Goal: Task Accomplishment & Management: Manage account settings

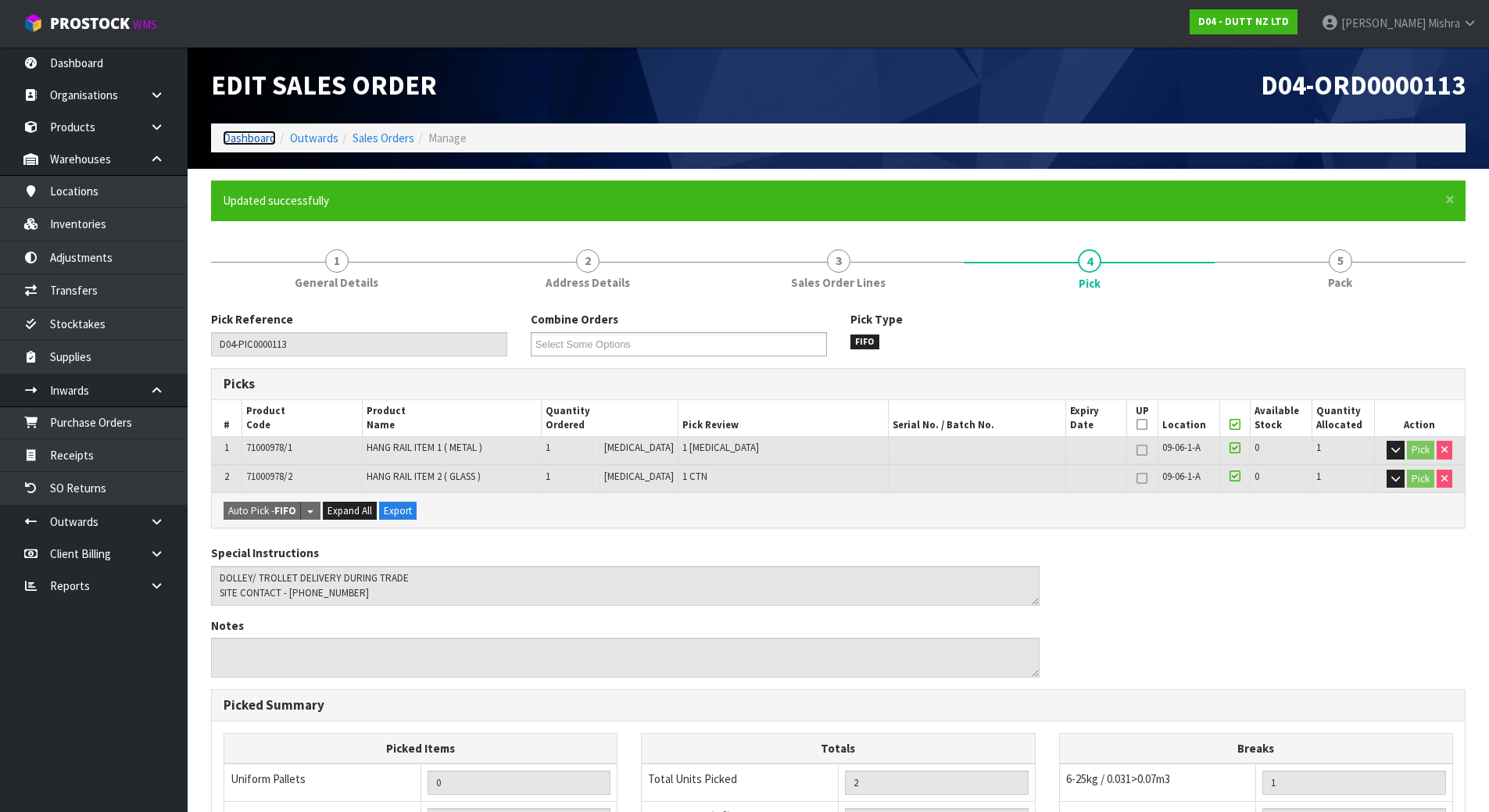
click at [253, 144] on link "Dashboard" at bounding box center [249, 138] width 53 height 15
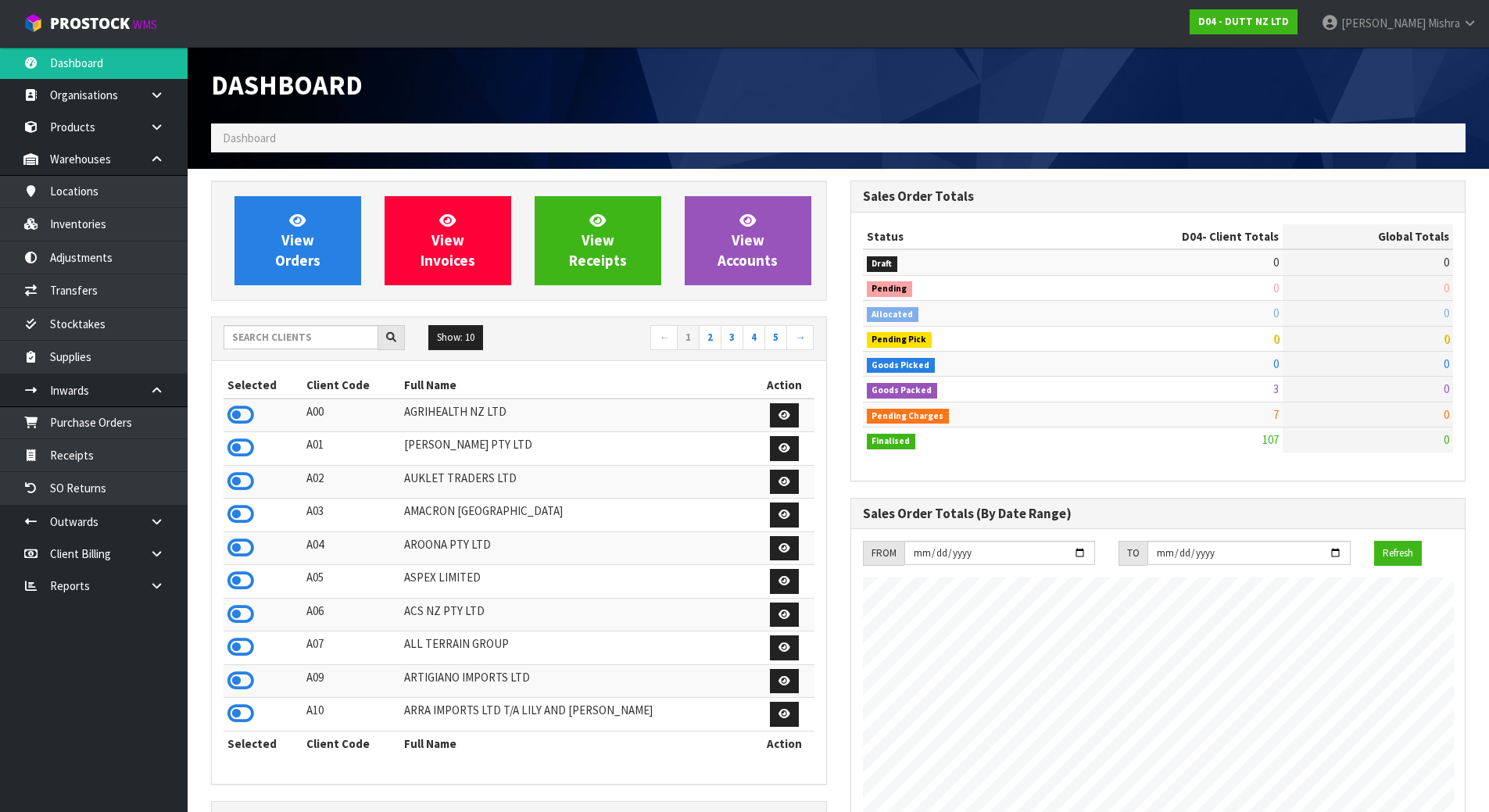
scroll to position [1184, 639]
click at [283, 341] on input "text" at bounding box center [300, 337] width 154 height 24
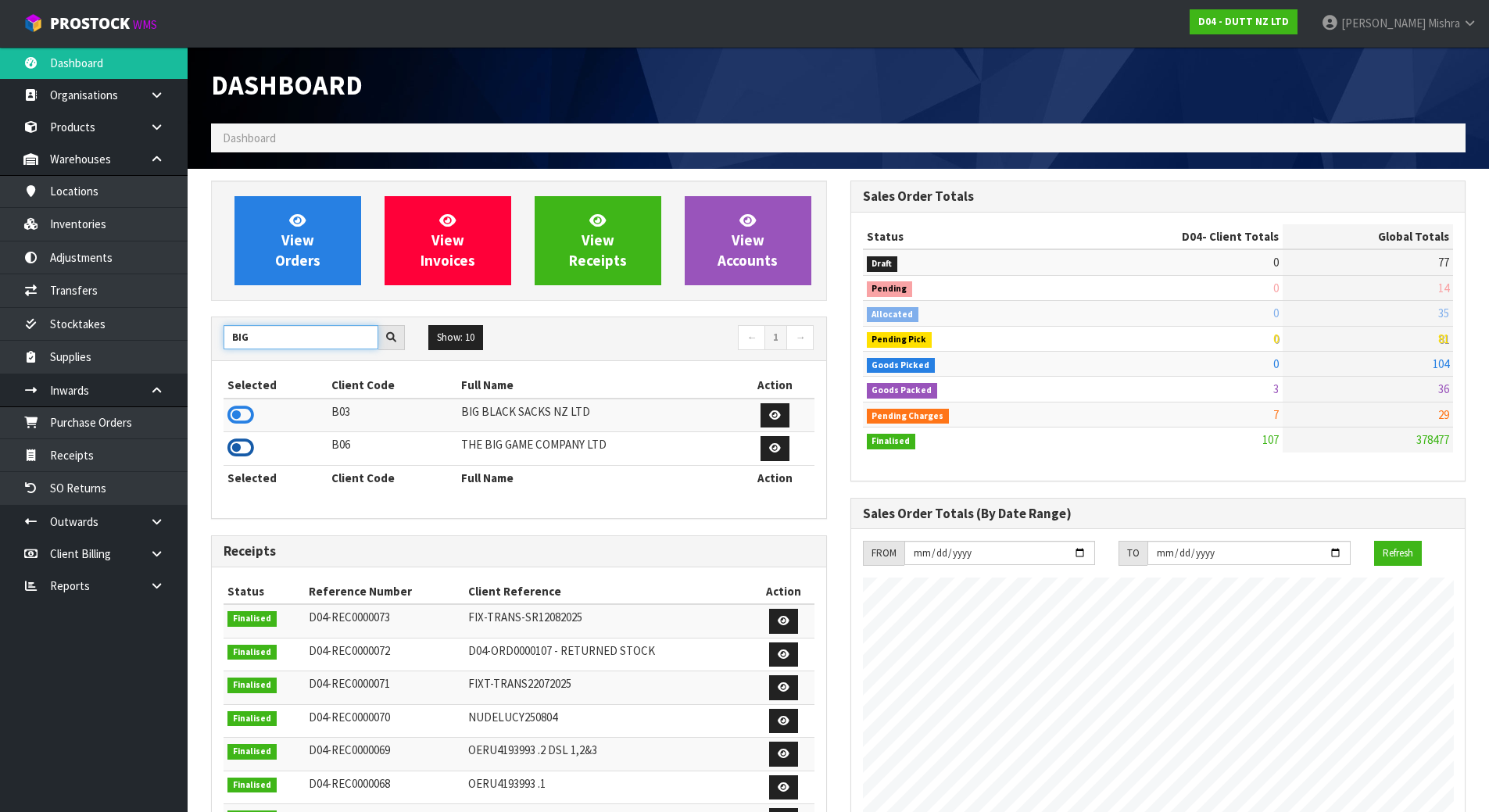
type input "BIG"
click at [250, 449] on icon at bounding box center [241, 447] width 27 height 23
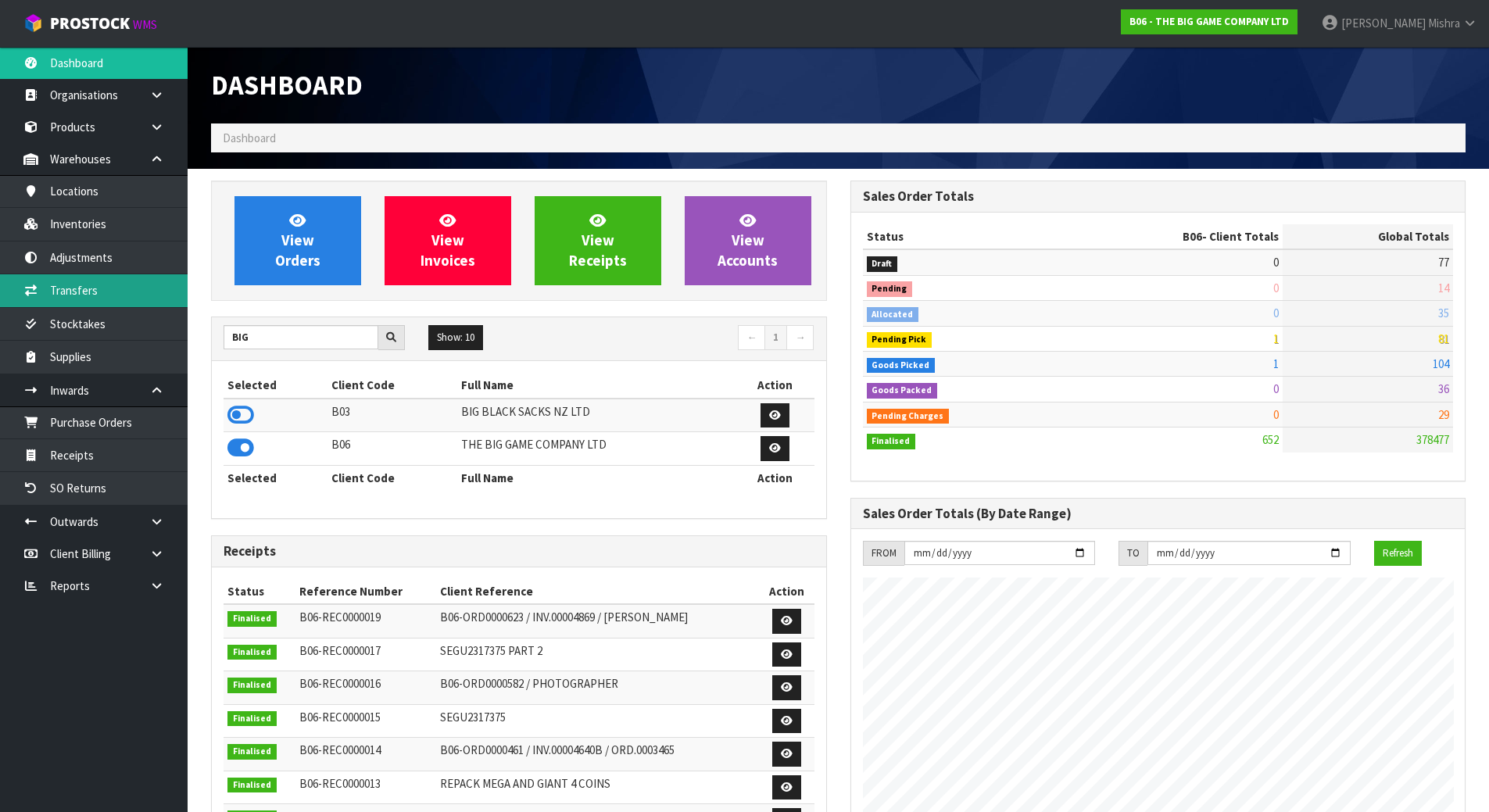
scroll to position [1158, 639]
click at [160, 547] on icon at bounding box center [157, 553] width 15 height 12
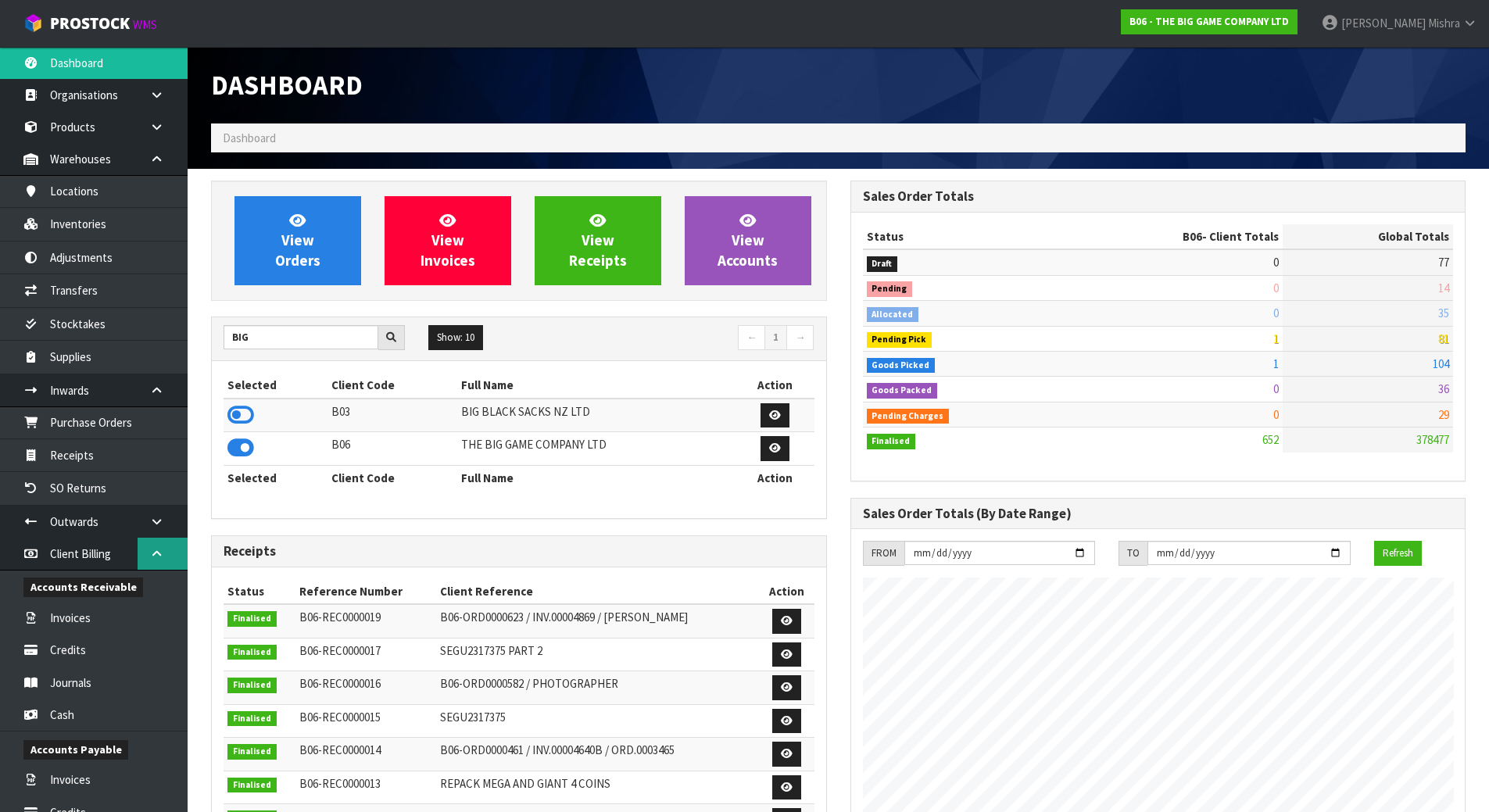
click at [145, 545] on link at bounding box center [163, 553] width 50 height 32
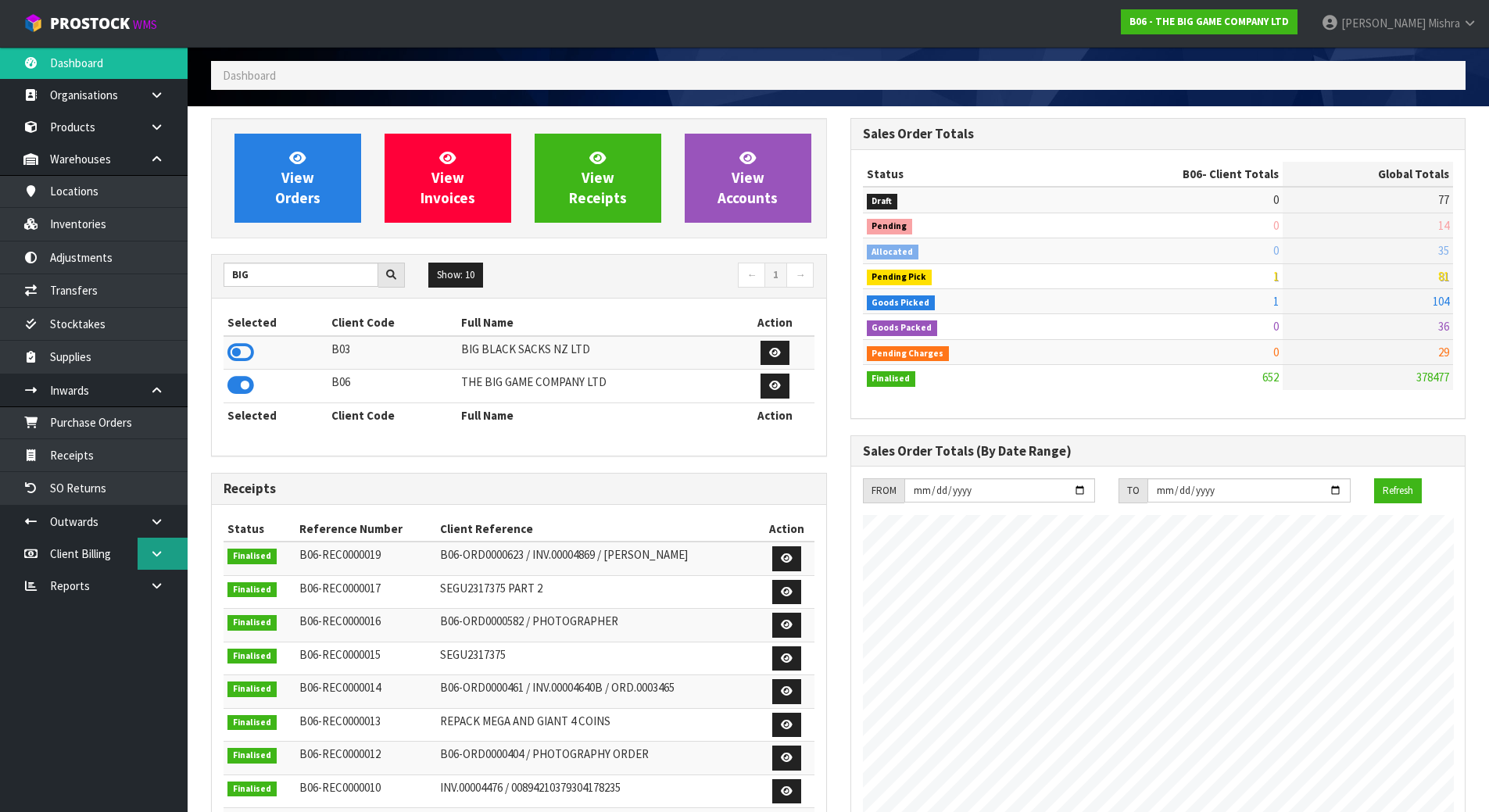
scroll to position [234, 0]
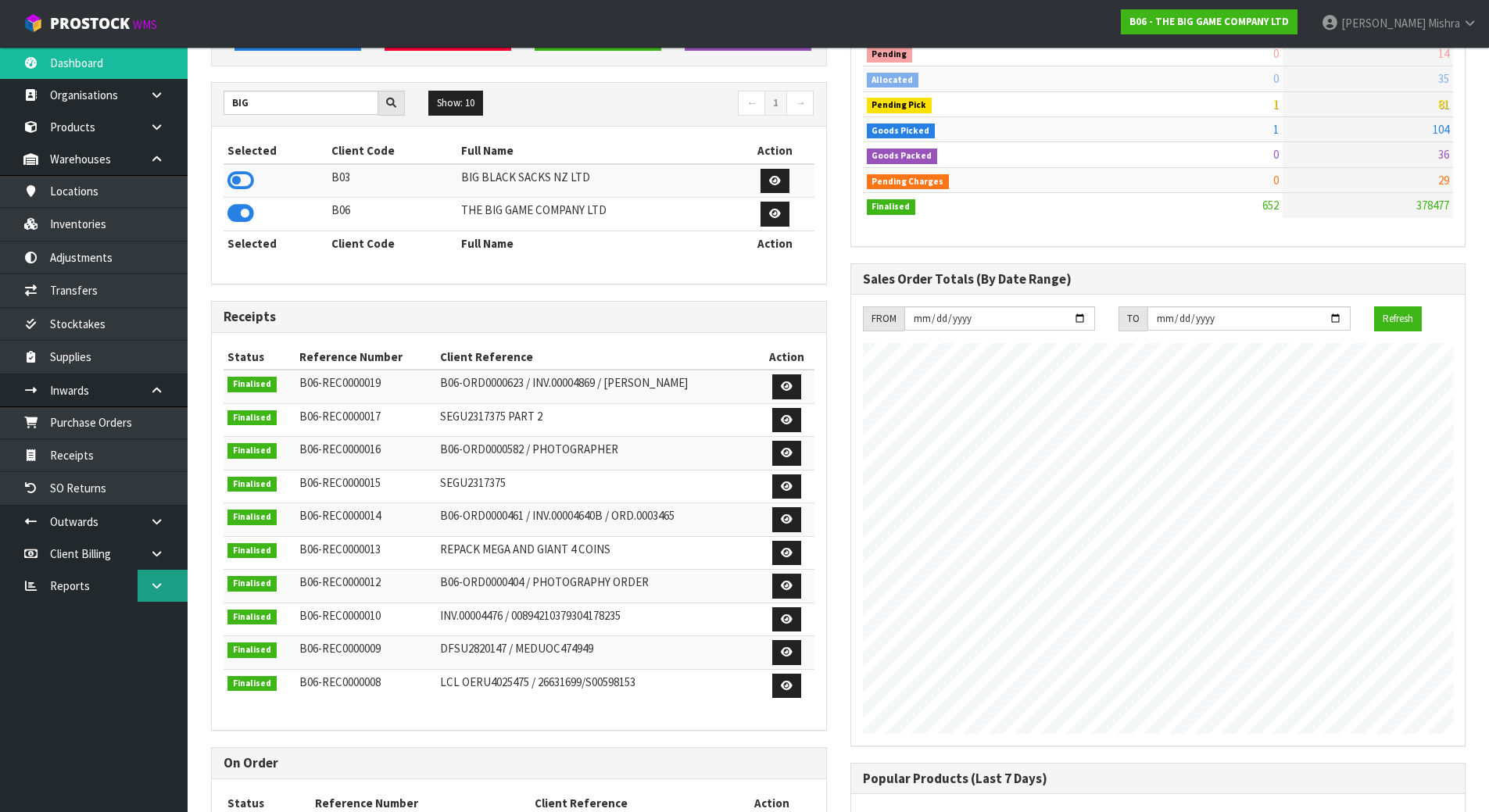
click at [144, 587] on link at bounding box center [163, 585] width 50 height 32
click at [120, 626] on link "Client" at bounding box center [94, 617] width 188 height 32
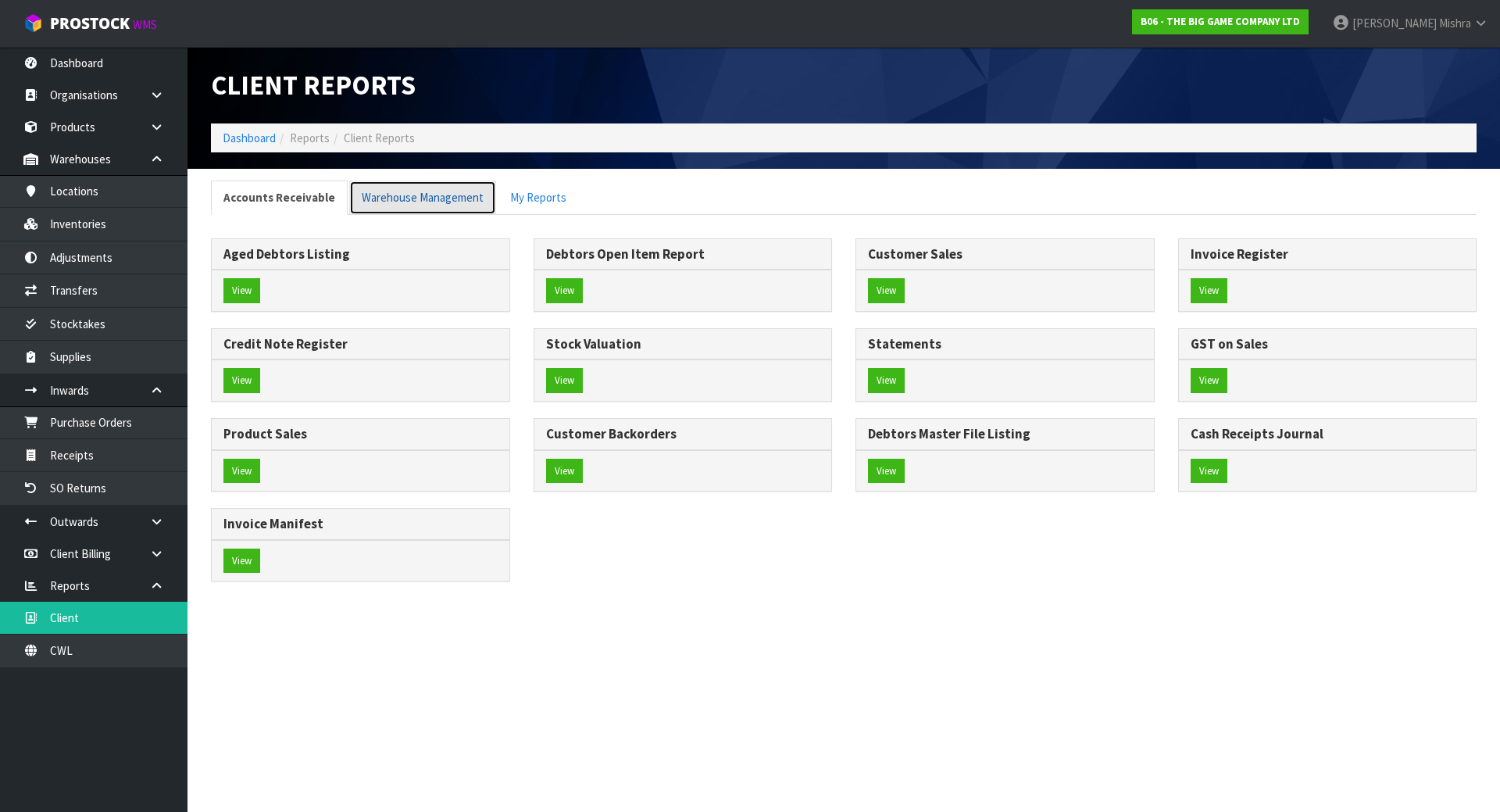
click at [386, 209] on link "Warehouse Management" at bounding box center [423, 197] width 147 height 33
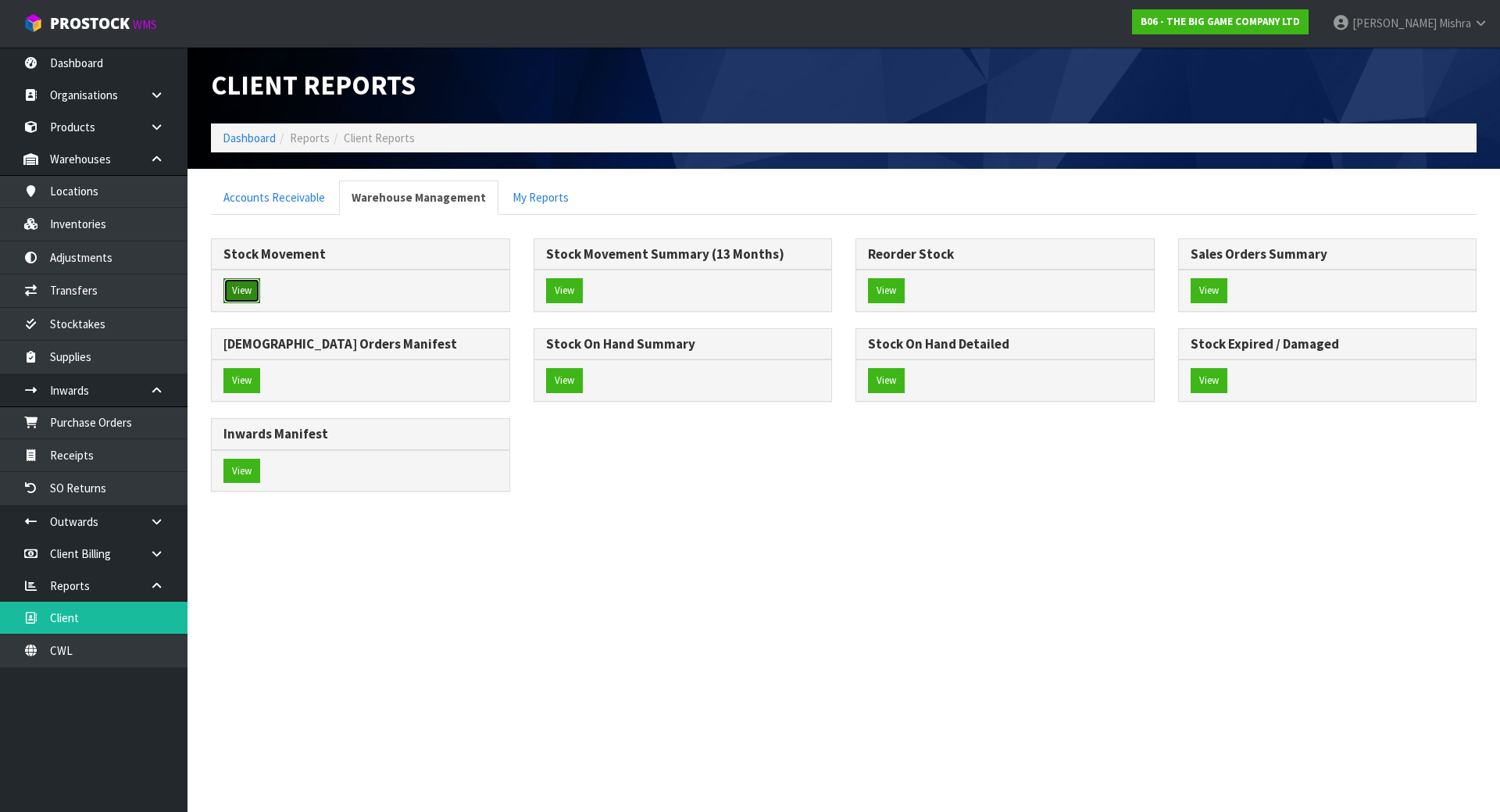
click at [253, 289] on button "View" at bounding box center [242, 290] width 37 height 25
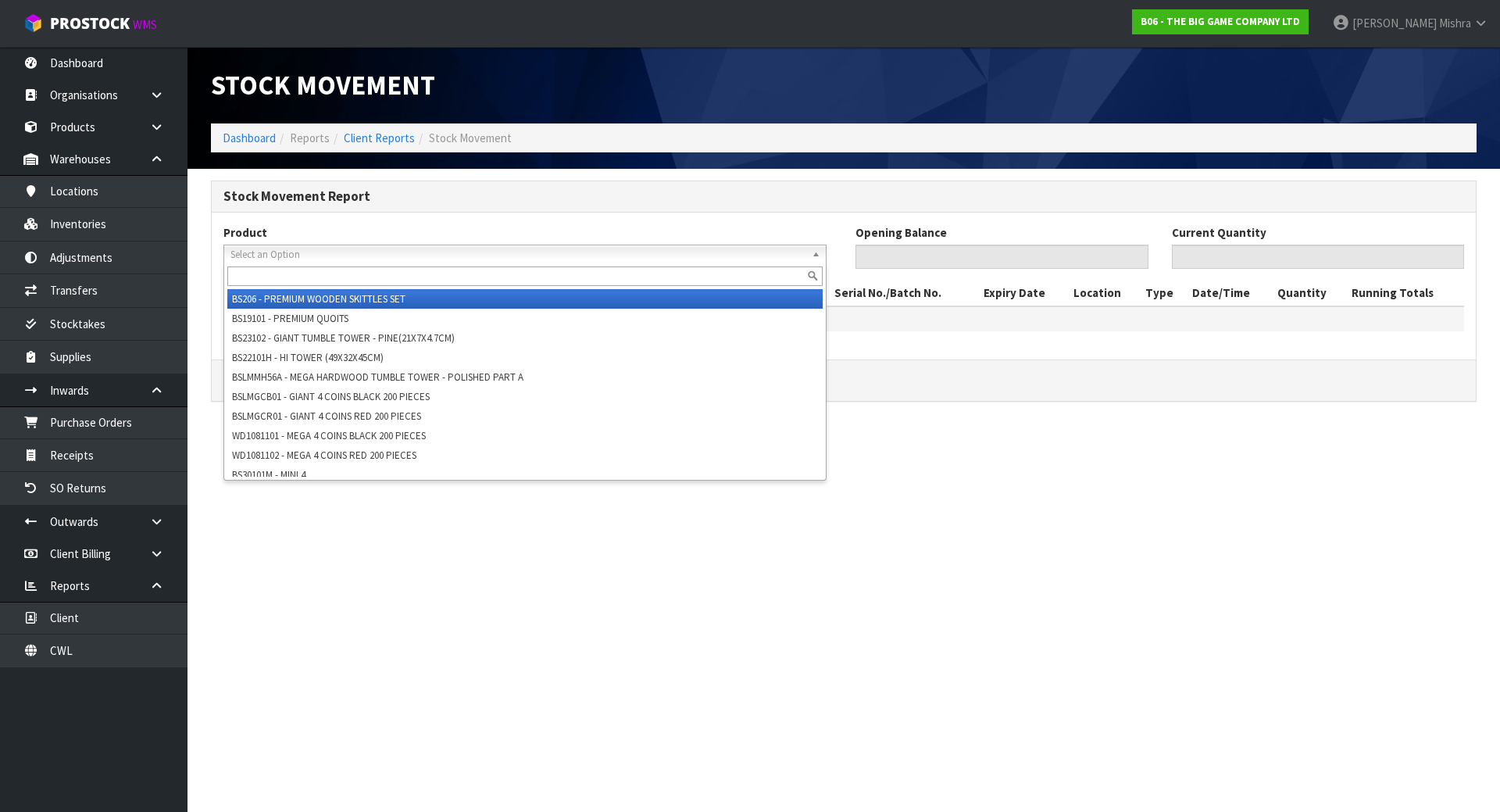
click at [309, 262] on span "Select an Option" at bounding box center [518, 255] width 575 height 19
click at [301, 277] on input "text" at bounding box center [525, 276] width 596 height 20
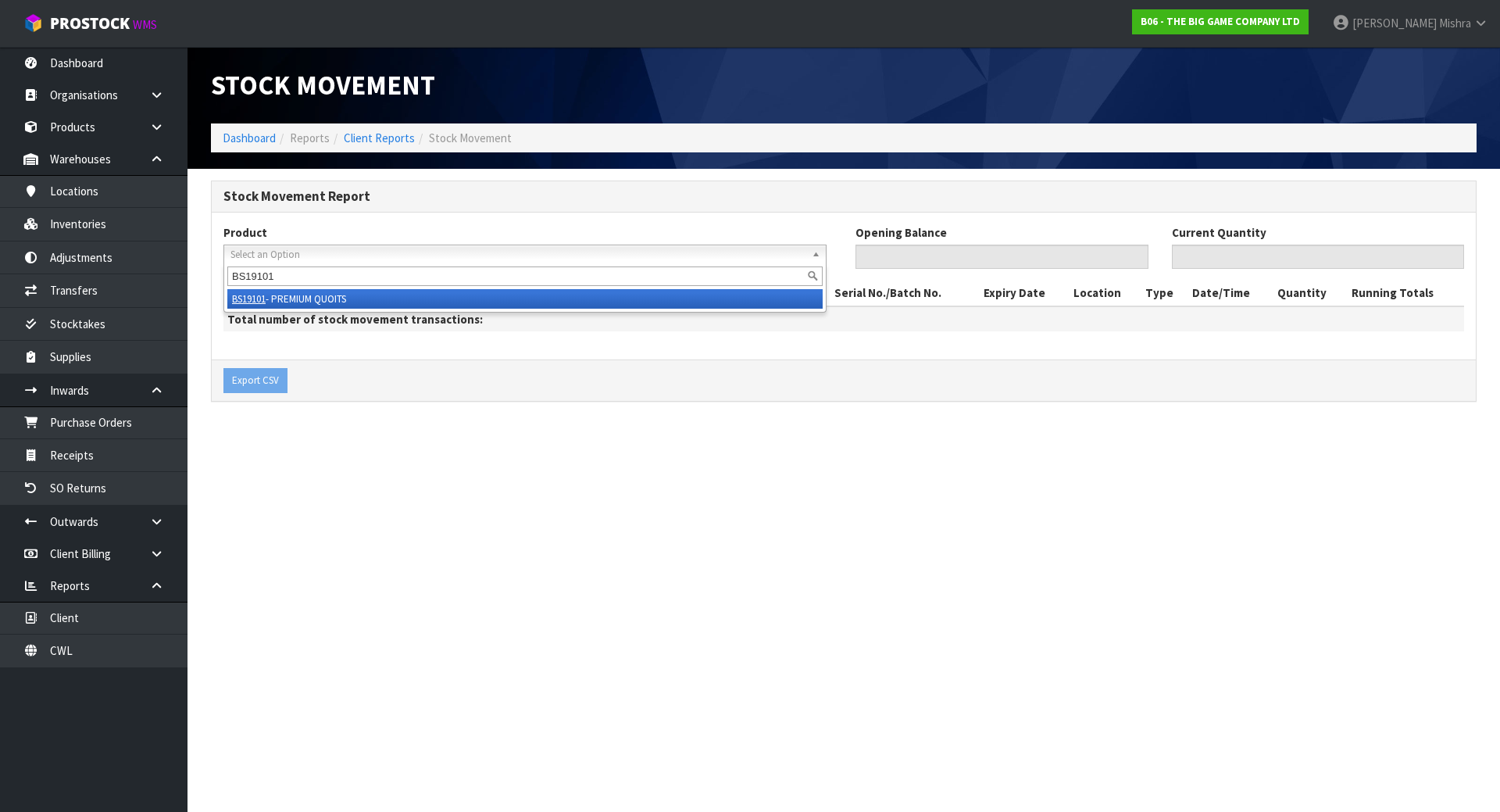
type input "BS19101"
click at [306, 302] on li "BS19101 - PREMIUM QUOITS" at bounding box center [525, 298] width 596 height 20
type input "0"
type input "12"
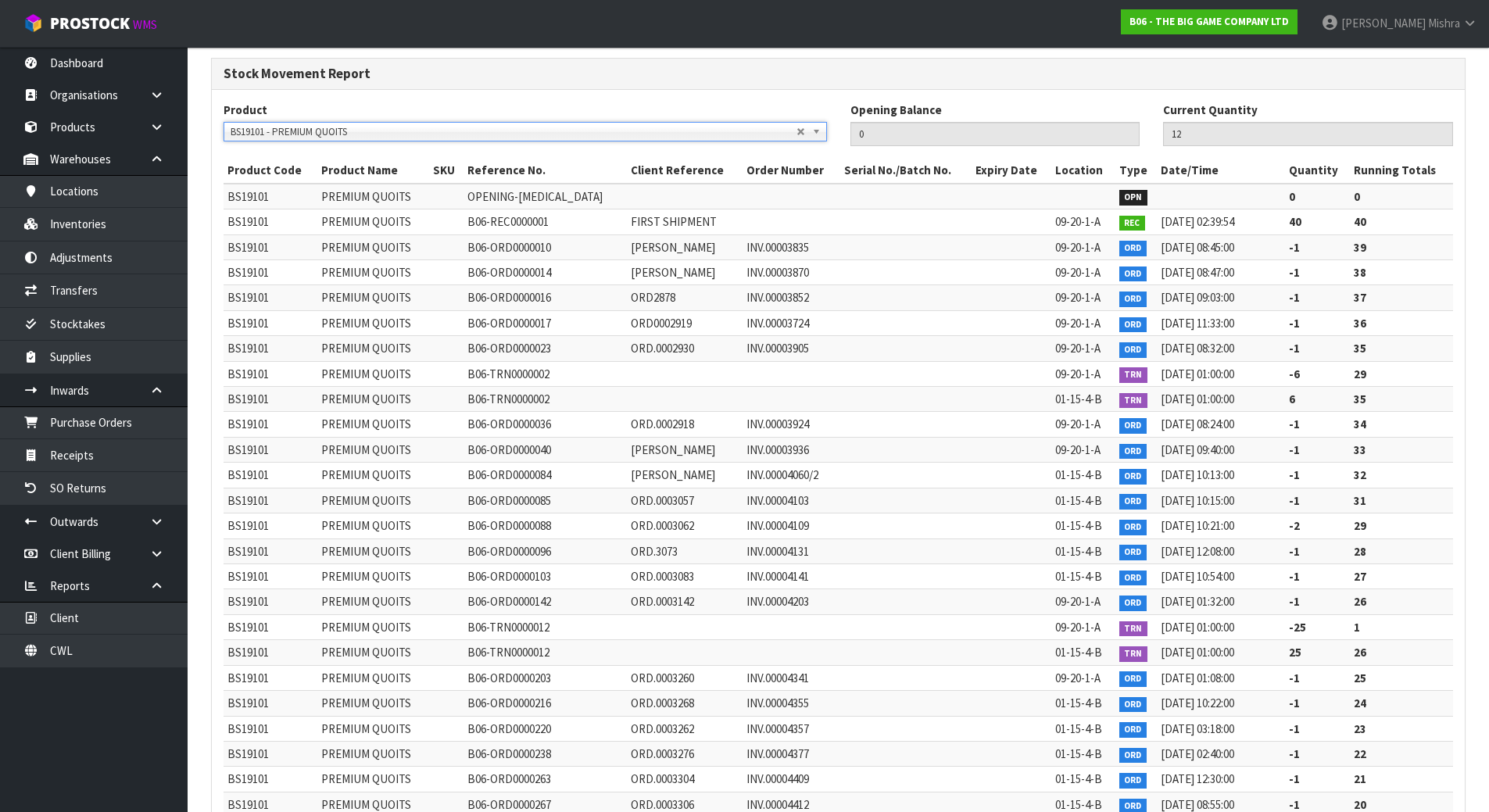
scroll to position [115, 0]
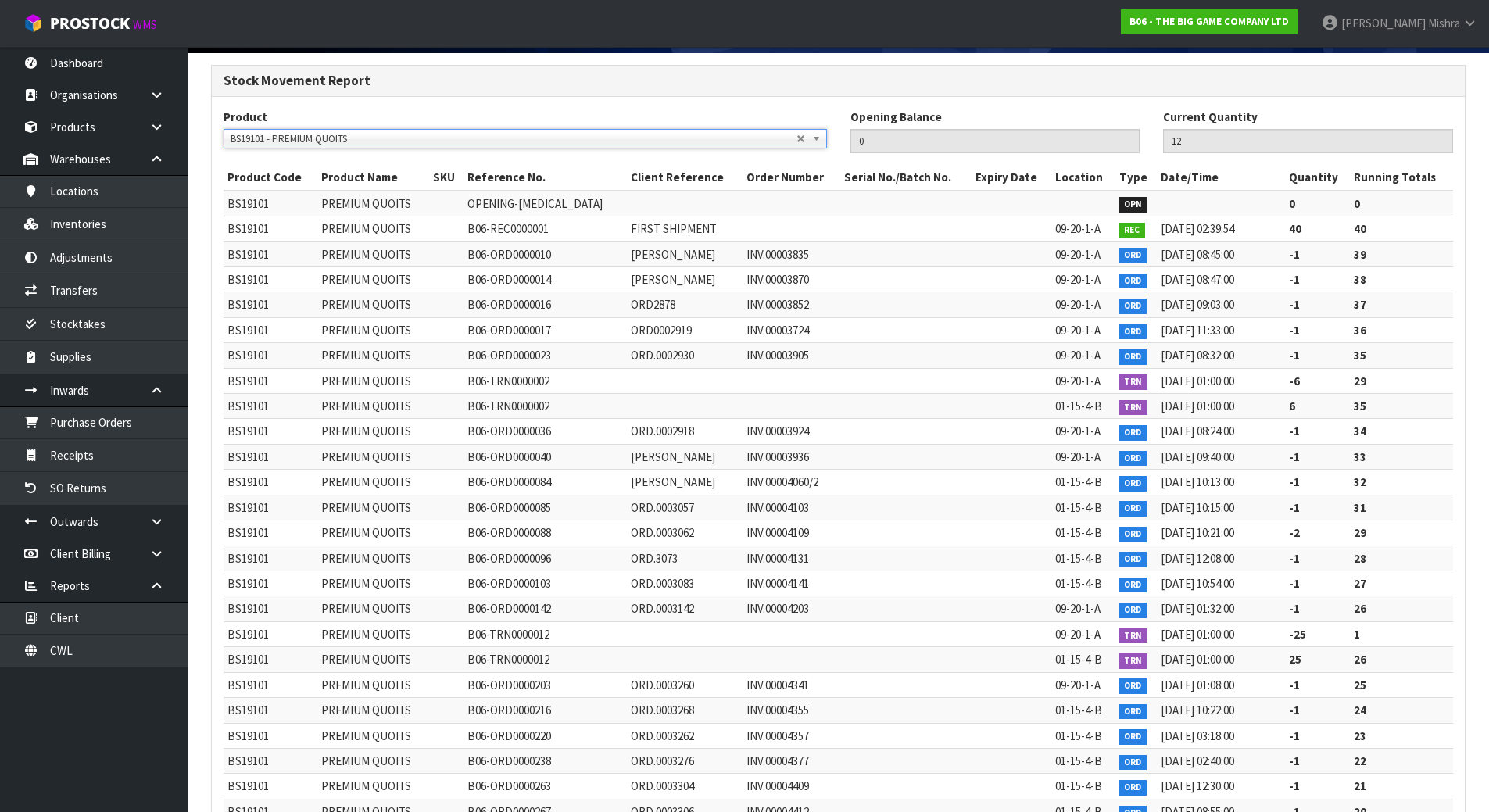
click at [529, 383] on span "B06-TRN0000002" at bounding box center [508, 381] width 82 height 15
click at [529, 382] on span "B06-TRN0000002" at bounding box center [508, 381] width 82 height 15
copy tr "B06-TRN0000002"
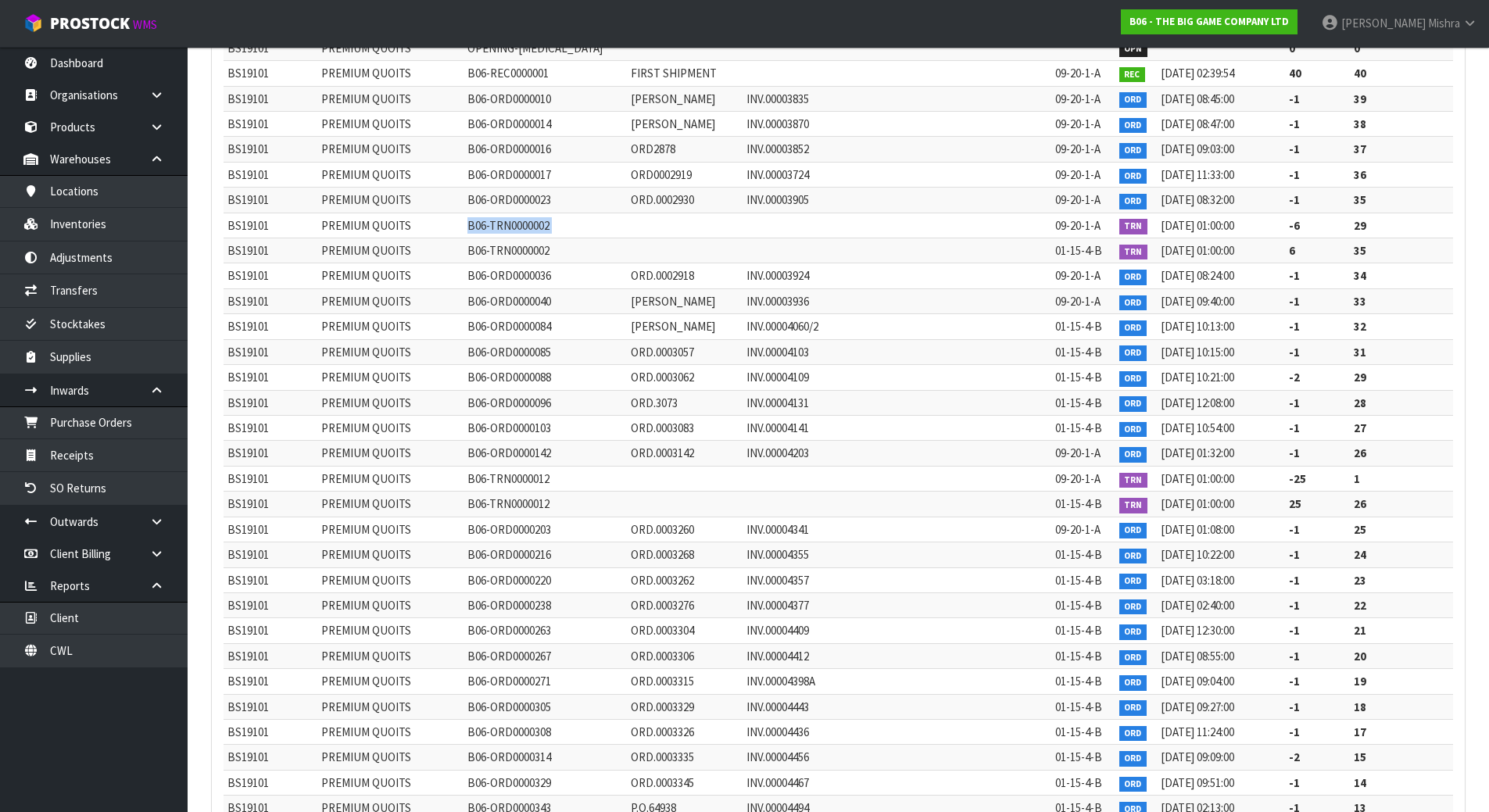
scroll to position [272, 0]
click at [506, 492] on td "B06-TRN0000012" at bounding box center [546, 503] width 165 height 25
click at [506, 484] on span "B06-TRN0000012" at bounding box center [508, 478] width 82 height 15
click at [506, 483] on span "B06-TRN0000012" at bounding box center [508, 478] width 82 height 15
click at [507, 482] on span "B06-TRN0000012" at bounding box center [508, 478] width 82 height 15
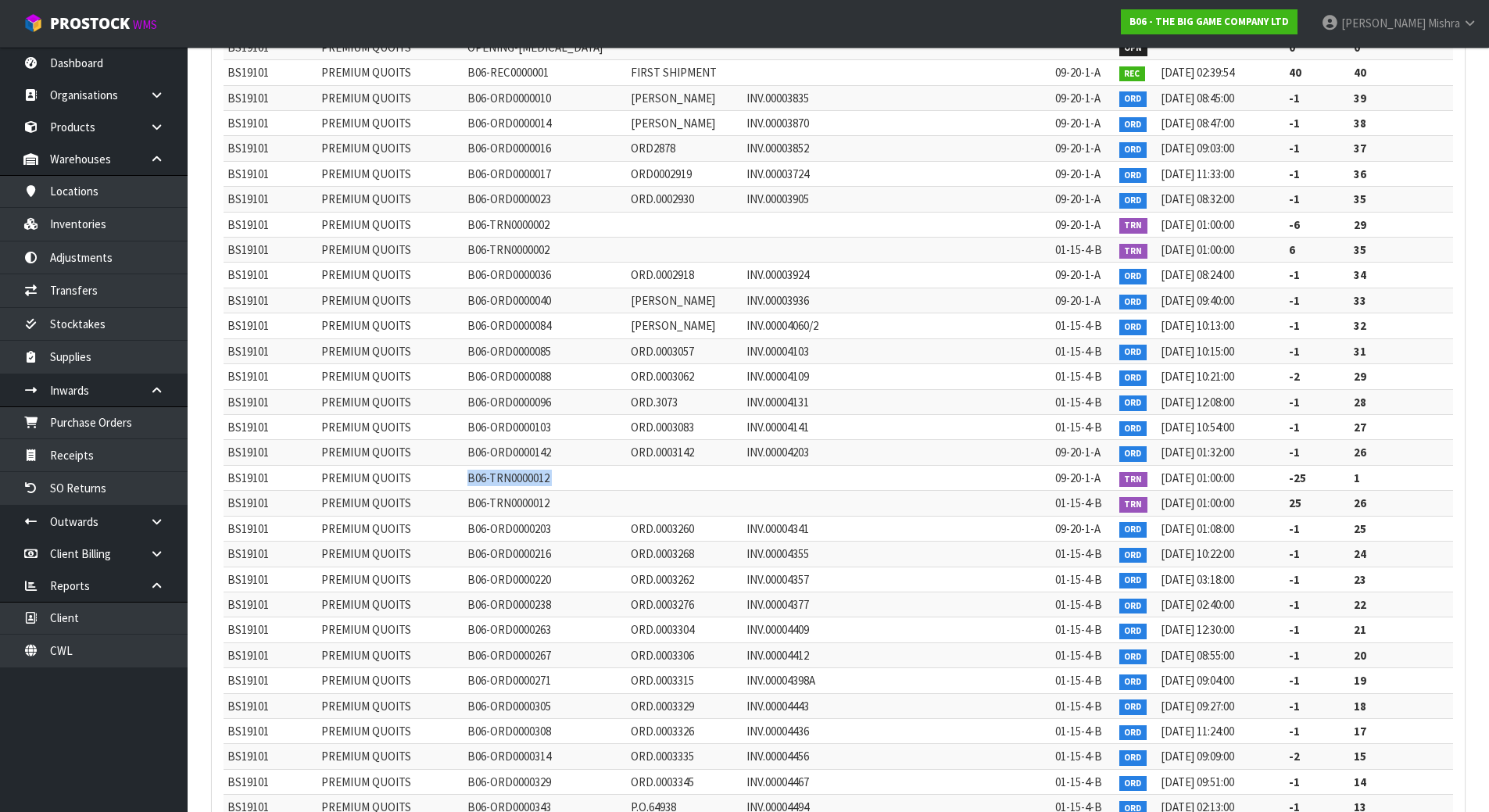
copy tr "B06-TRN0000012"
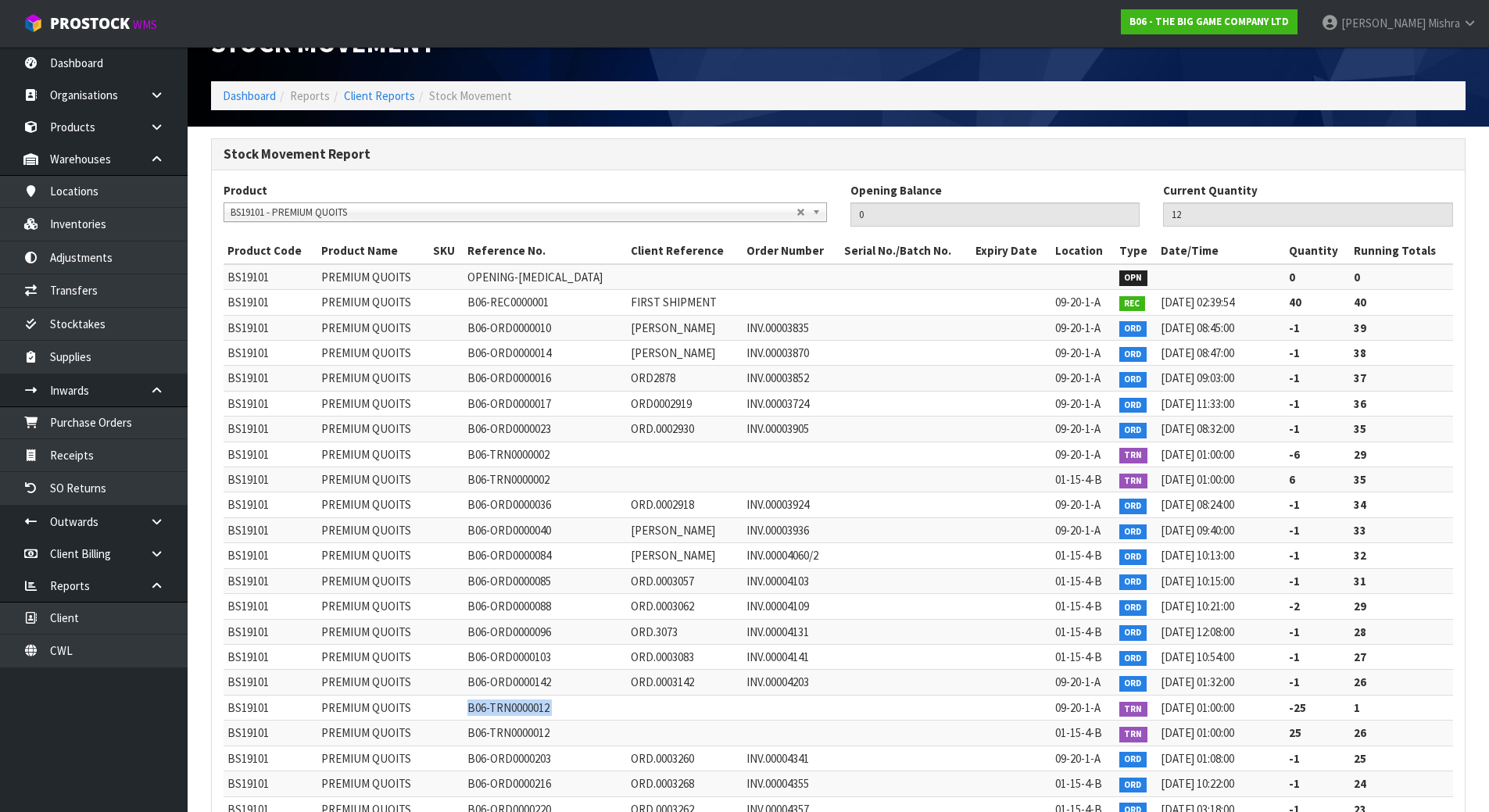
scroll to position [37, 0]
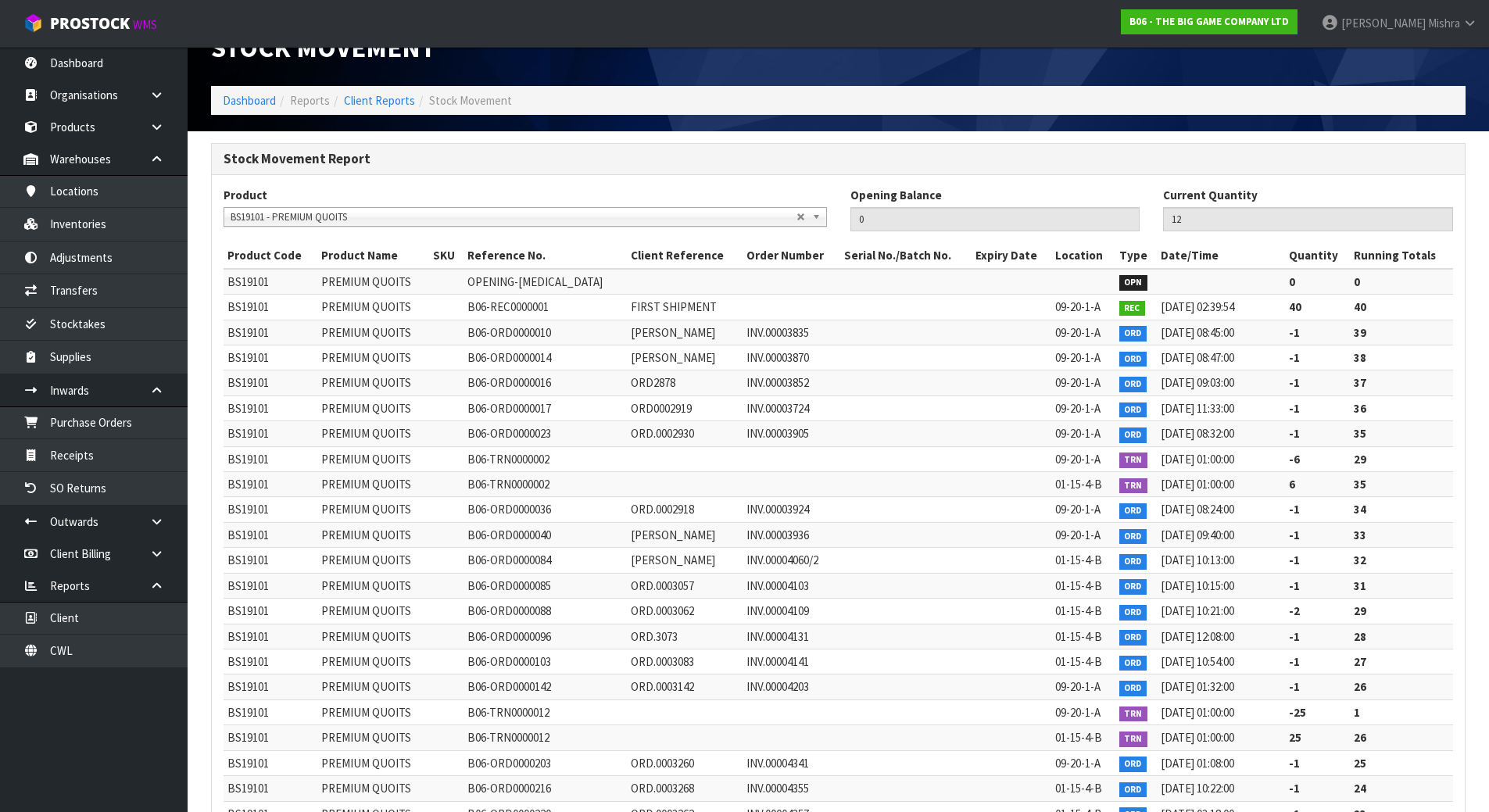
click at [495, 310] on span "B06-REC0000001" at bounding box center [507, 307] width 81 height 15
click at [496, 309] on span "B06-REC0000001" at bounding box center [507, 307] width 81 height 15
copy tr "B06-REC0000001"
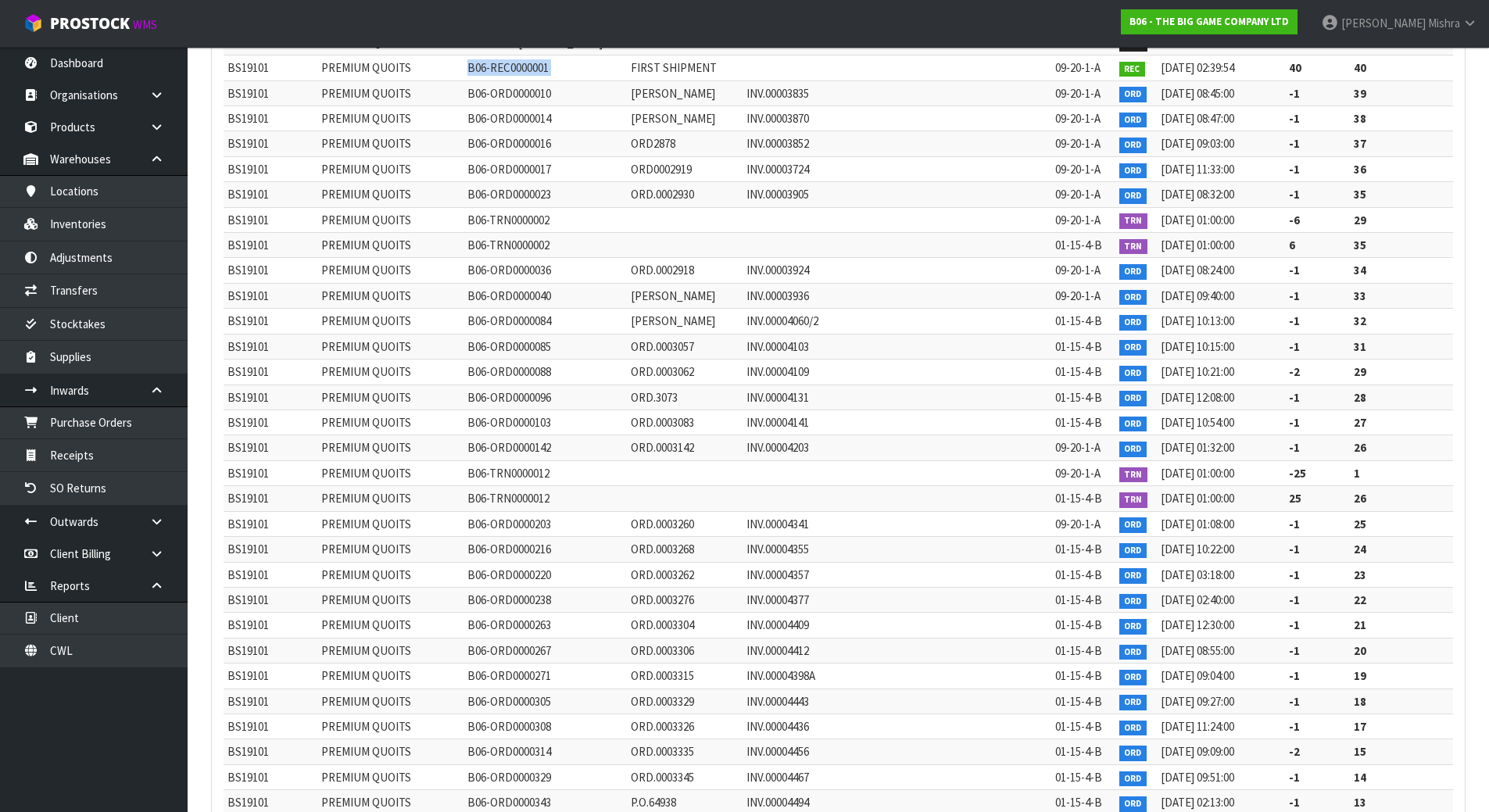
scroll to position [428, 0]
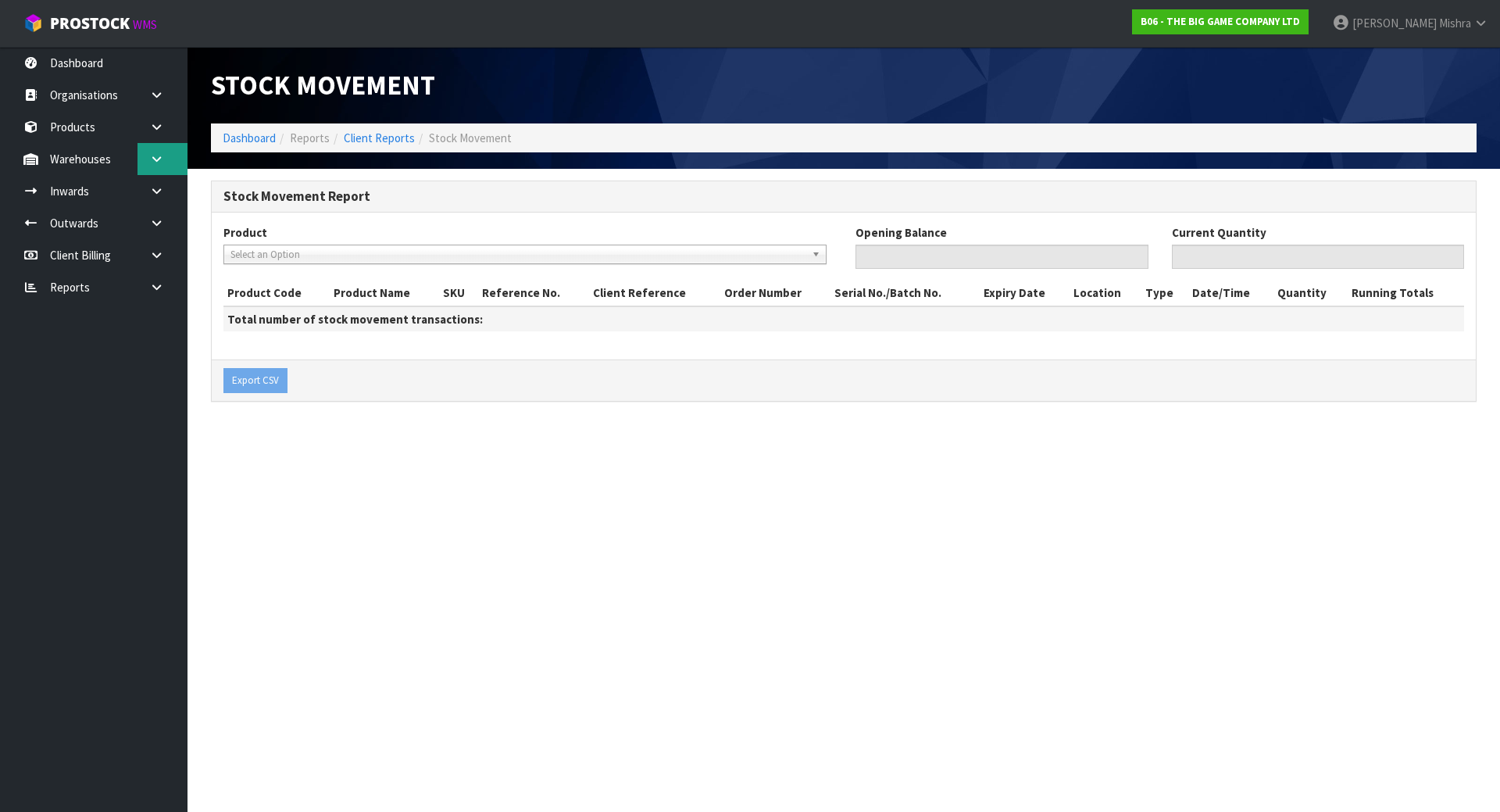
click at [151, 162] on icon at bounding box center [157, 159] width 15 height 12
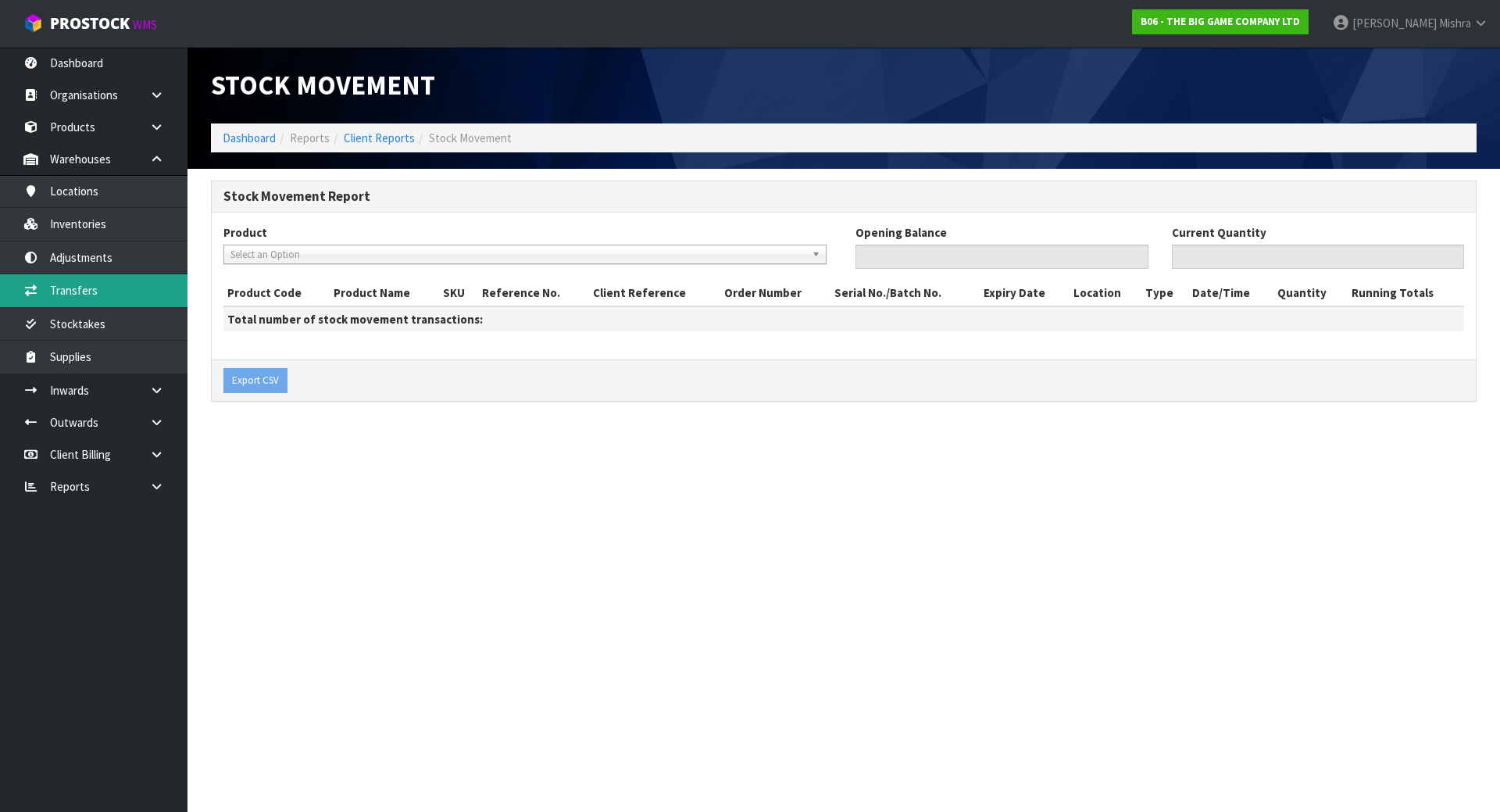
click at [143, 284] on link "Transfers" at bounding box center [94, 290] width 188 height 32
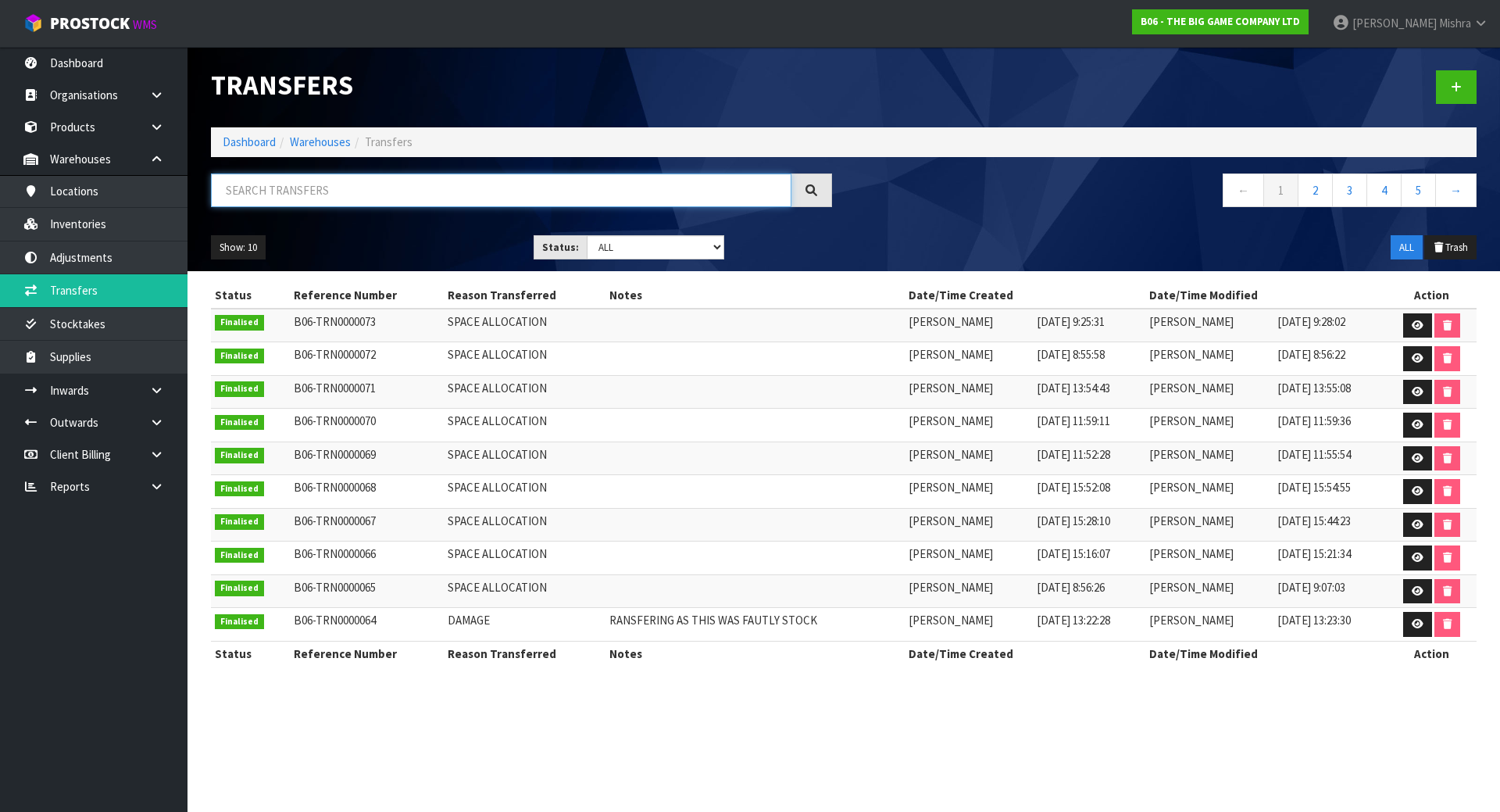
click at [372, 178] on input "text" at bounding box center [501, 190] width 581 height 33
paste input "B06-TRN0000002"
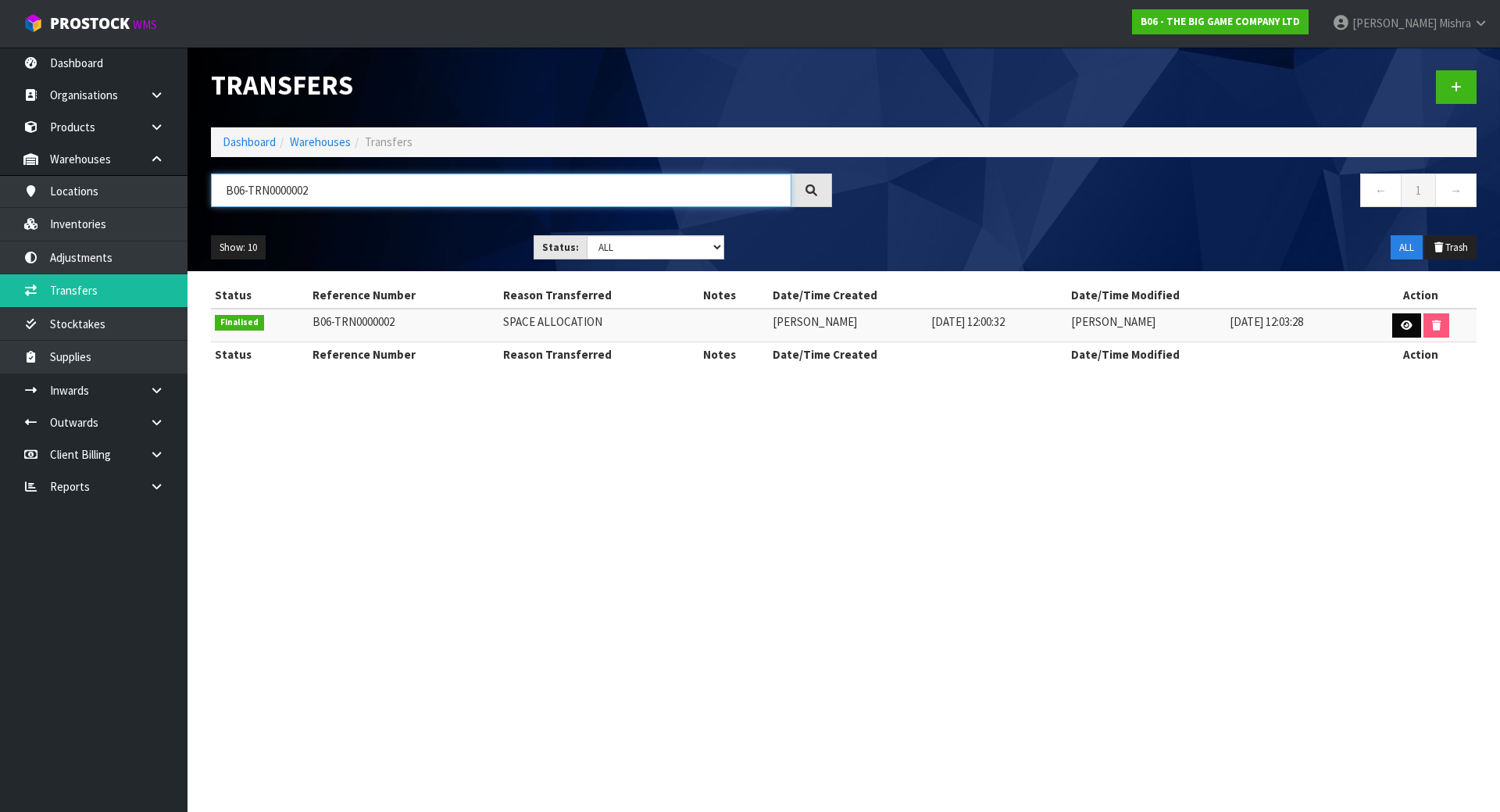
type input "B06-TRN0000002"
click at [1392, 319] on link at bounding box center [1406, 325] width 29 height 25
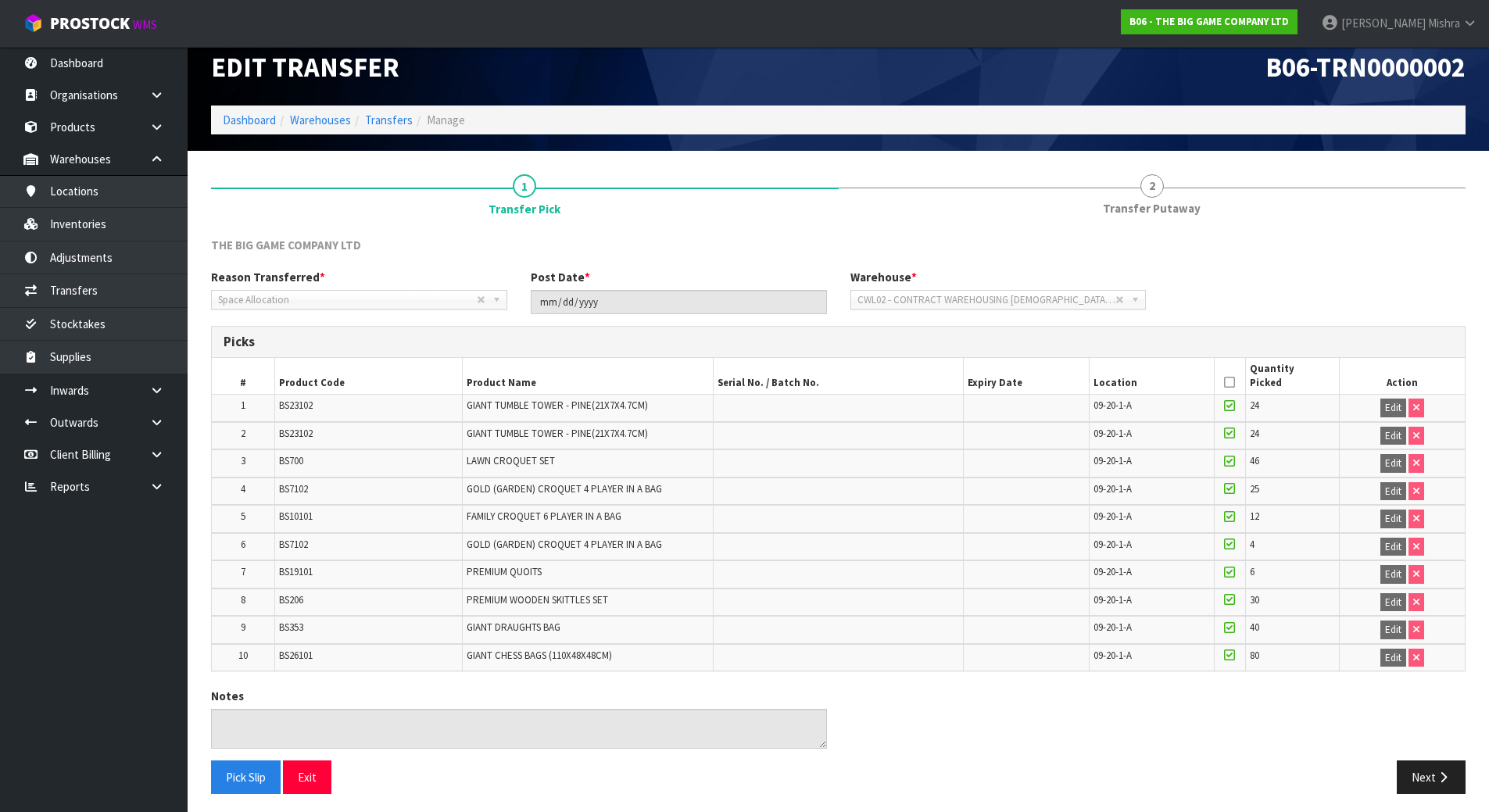
scroll to position [23, 0]
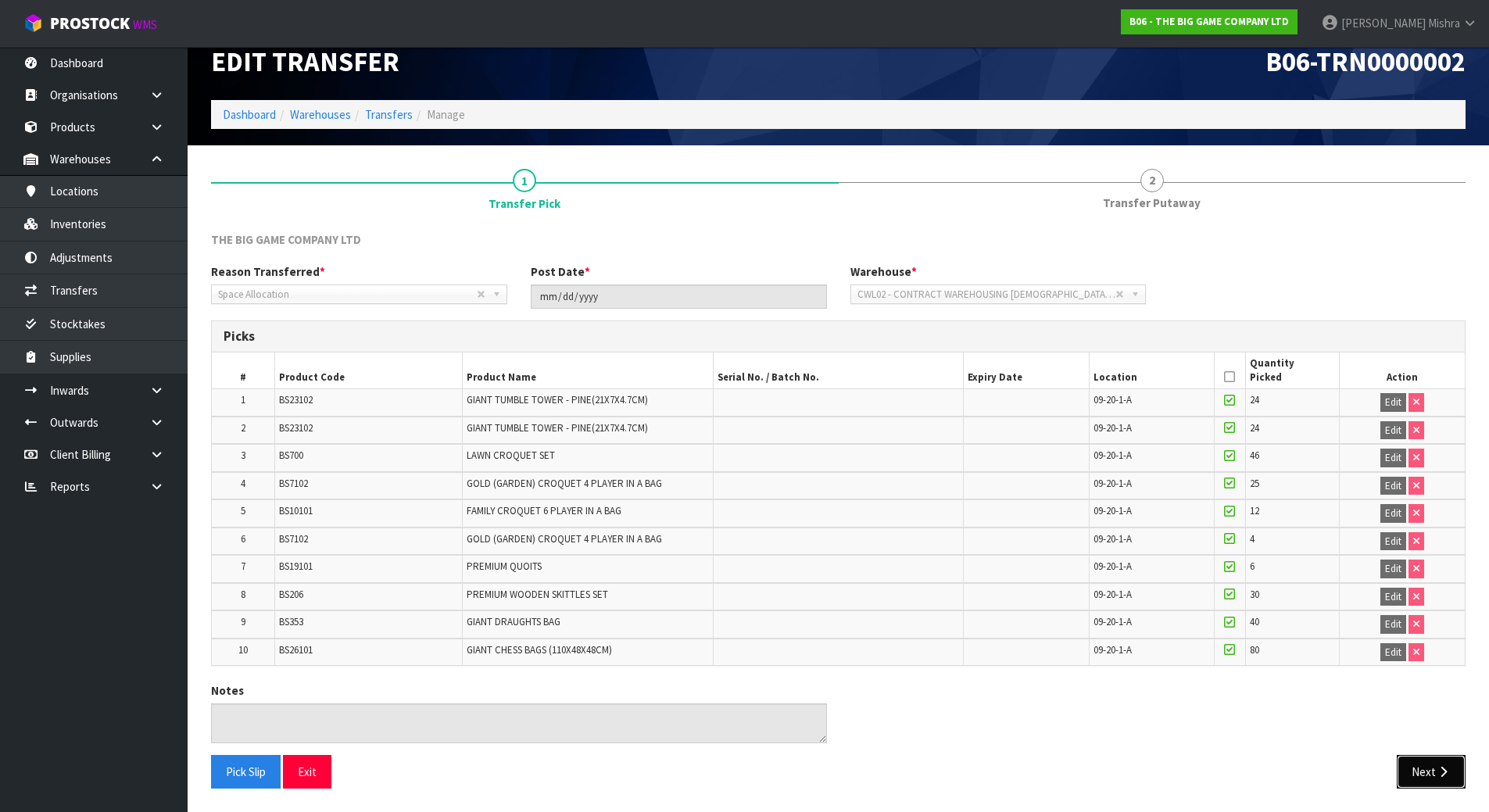
click at [1438, 773] on icon "button" at bounding box center [1443, 771] width 15 height 12
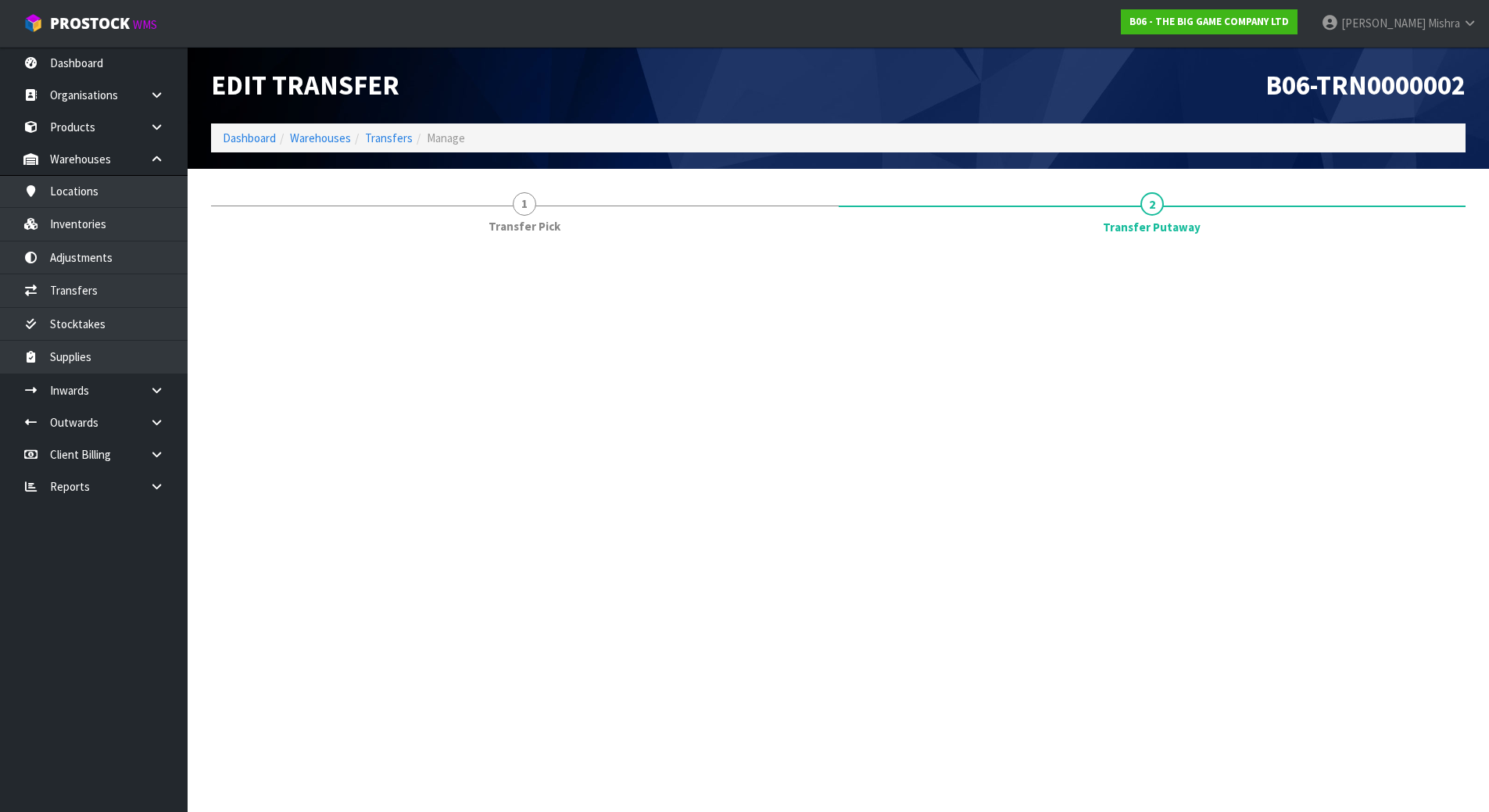
scroll to position [0, 0]
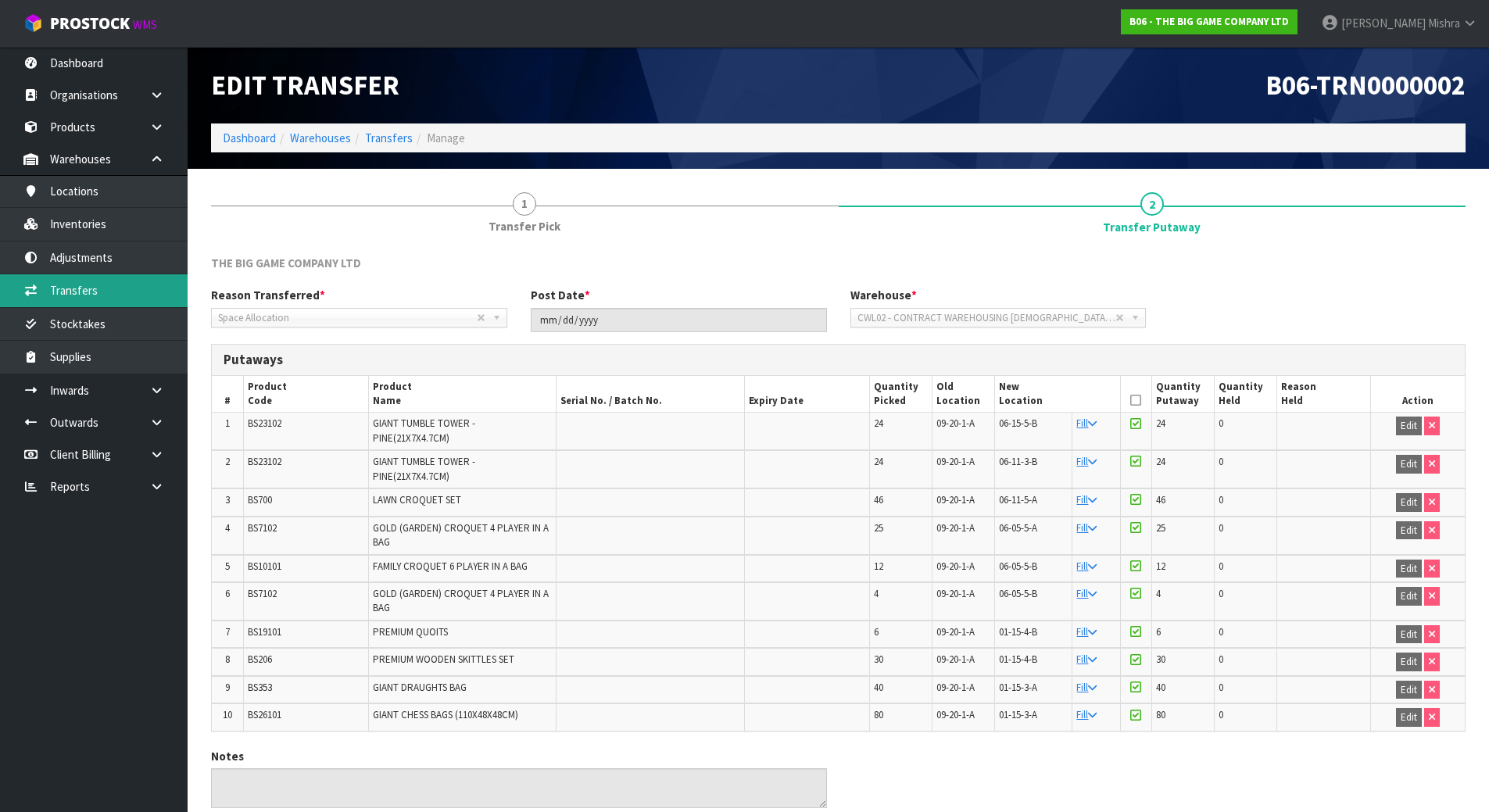
click at [139, 276] on link "Transfers" at bounding box center [94, 290] width 188 height 32
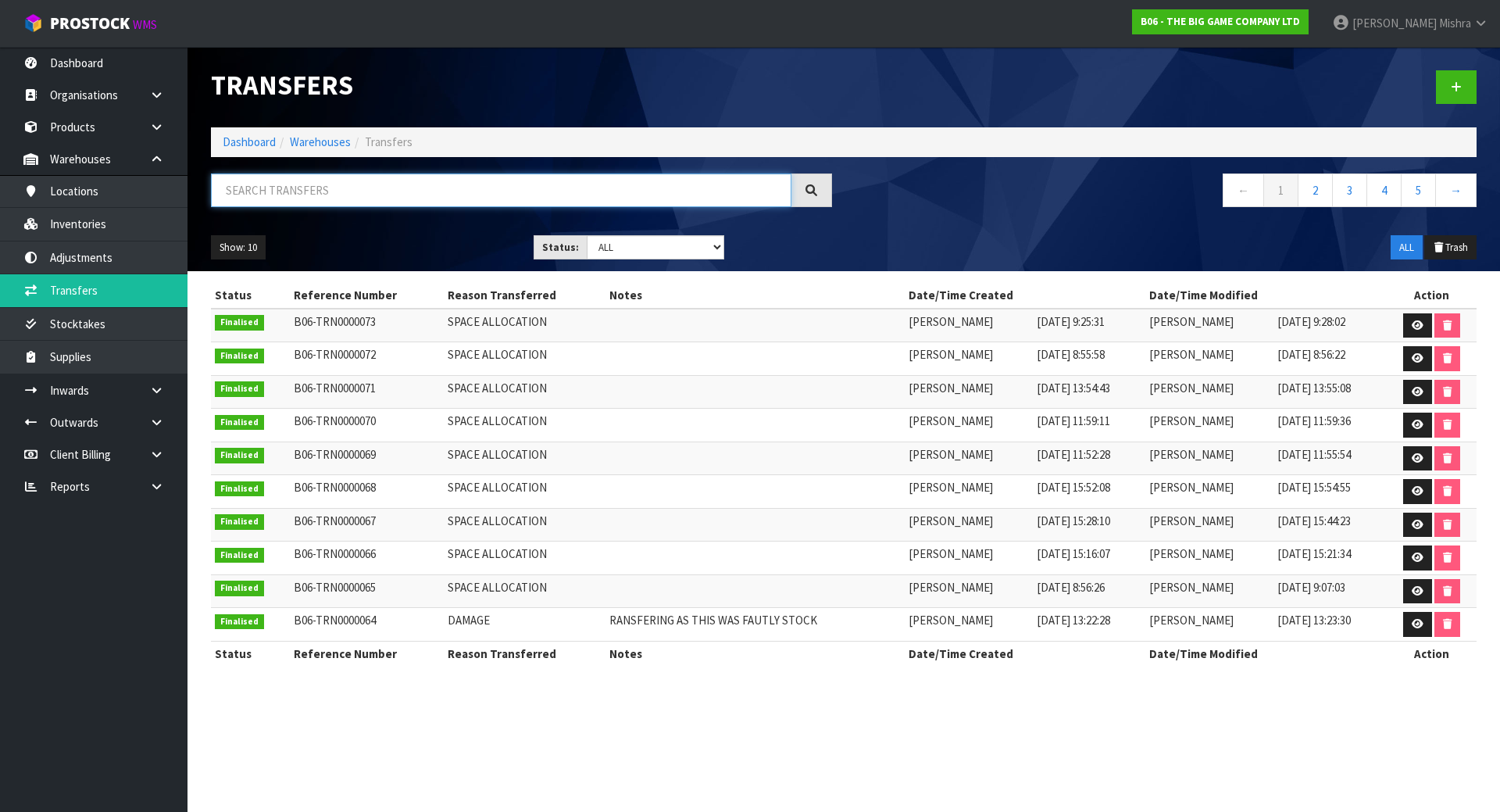
click at [386, 188] on input "text" at bounding box center [501, 190] width 581 height 33
paste input "B06-TRN0000012"
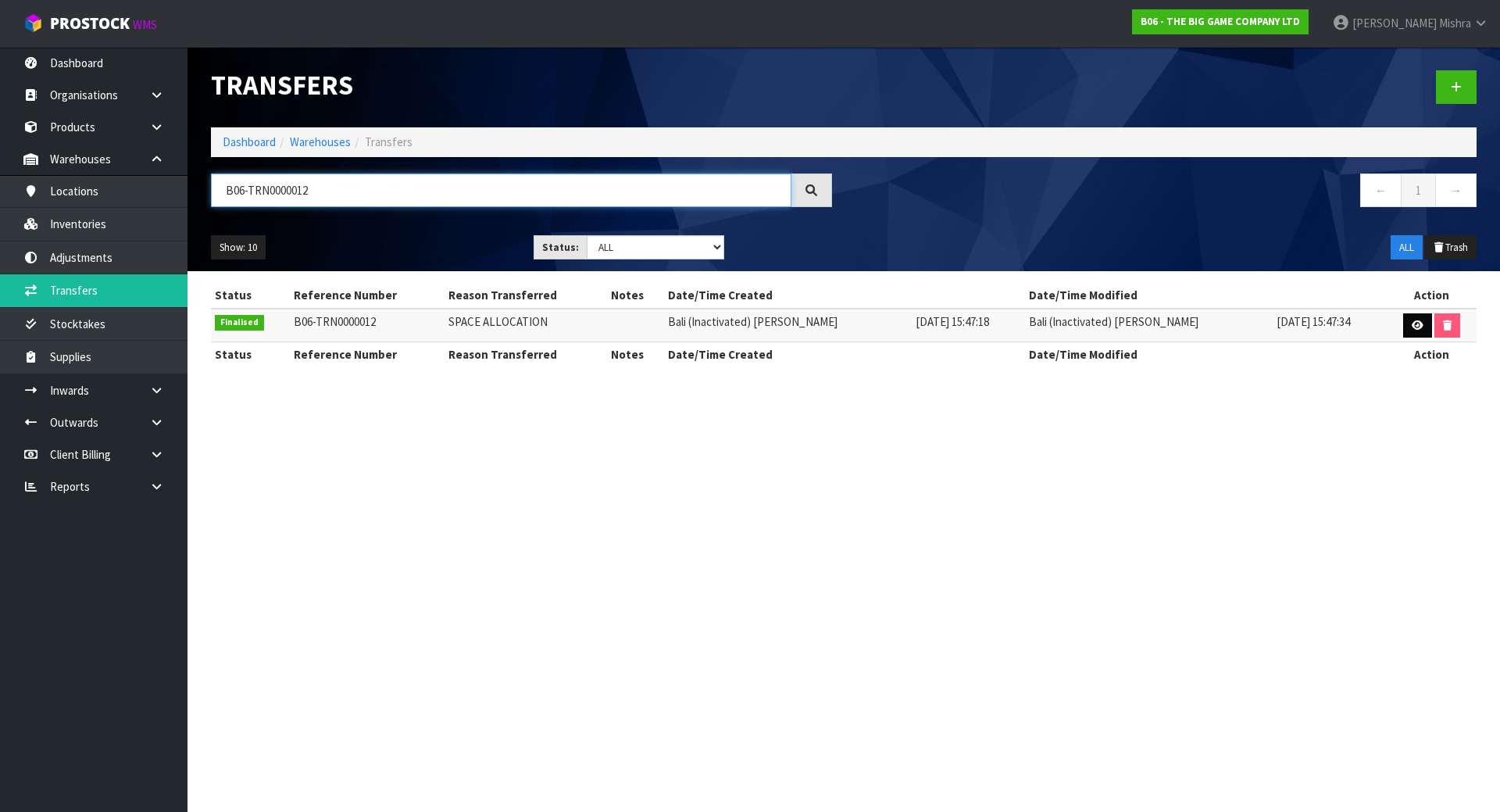
type input "B06-TRN0000012"
click at [1412, 326] on icon at bounding box center [1417, 325] width 12 height 10
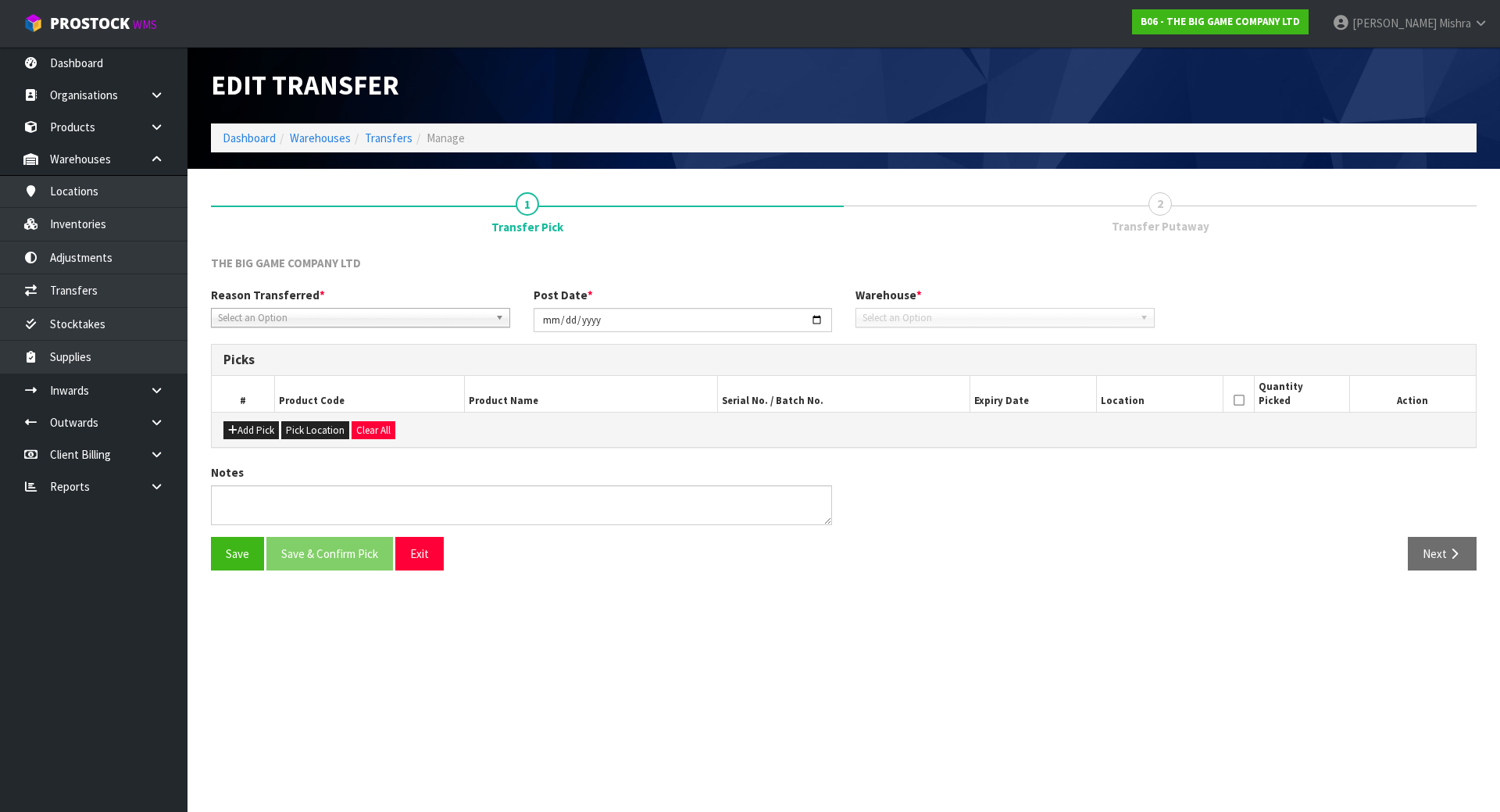
type input "[DATE]"
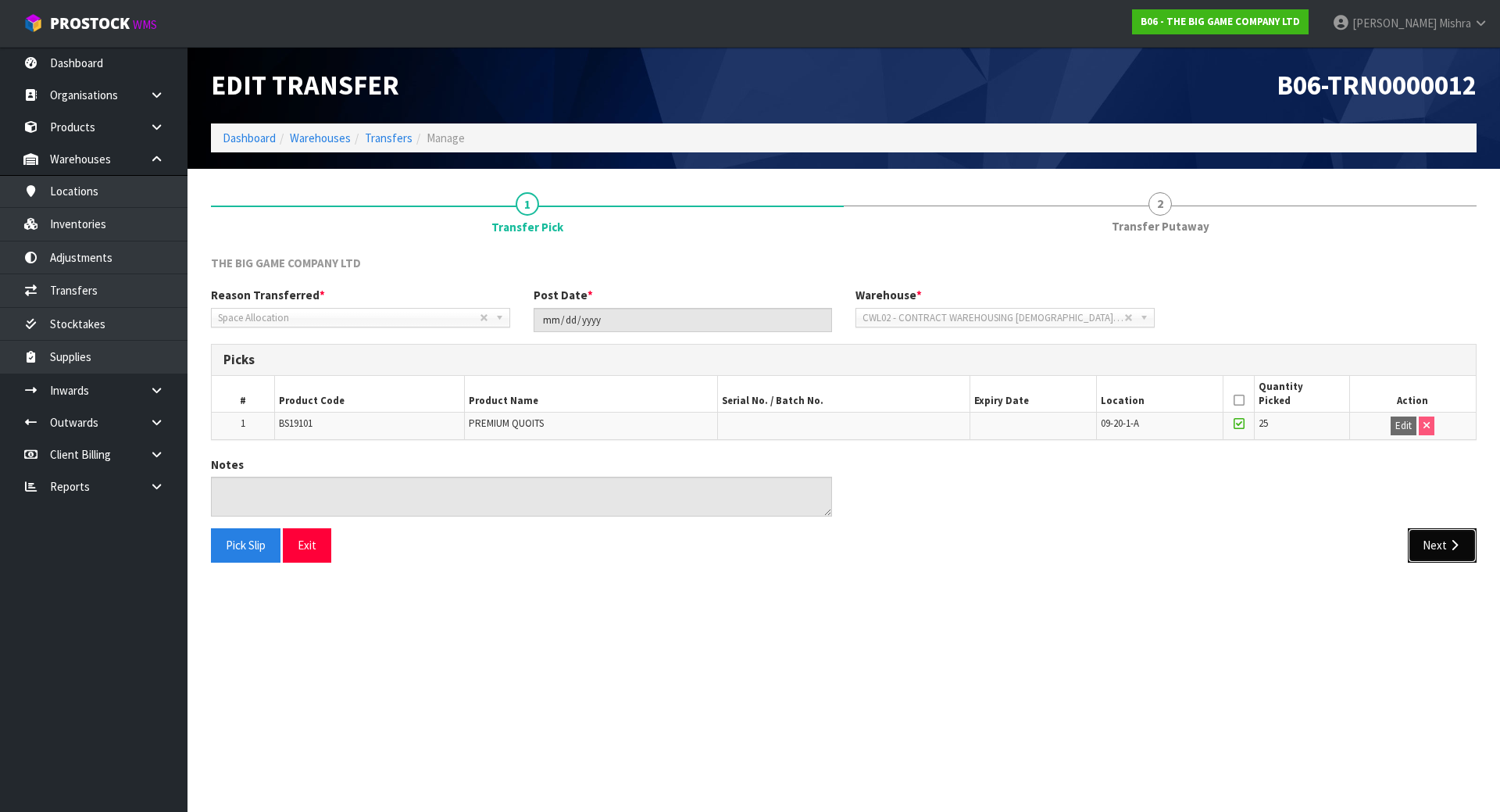
click at [1445, 537] on button "Next" at bounding box center [1442, 544] width 69 height 33
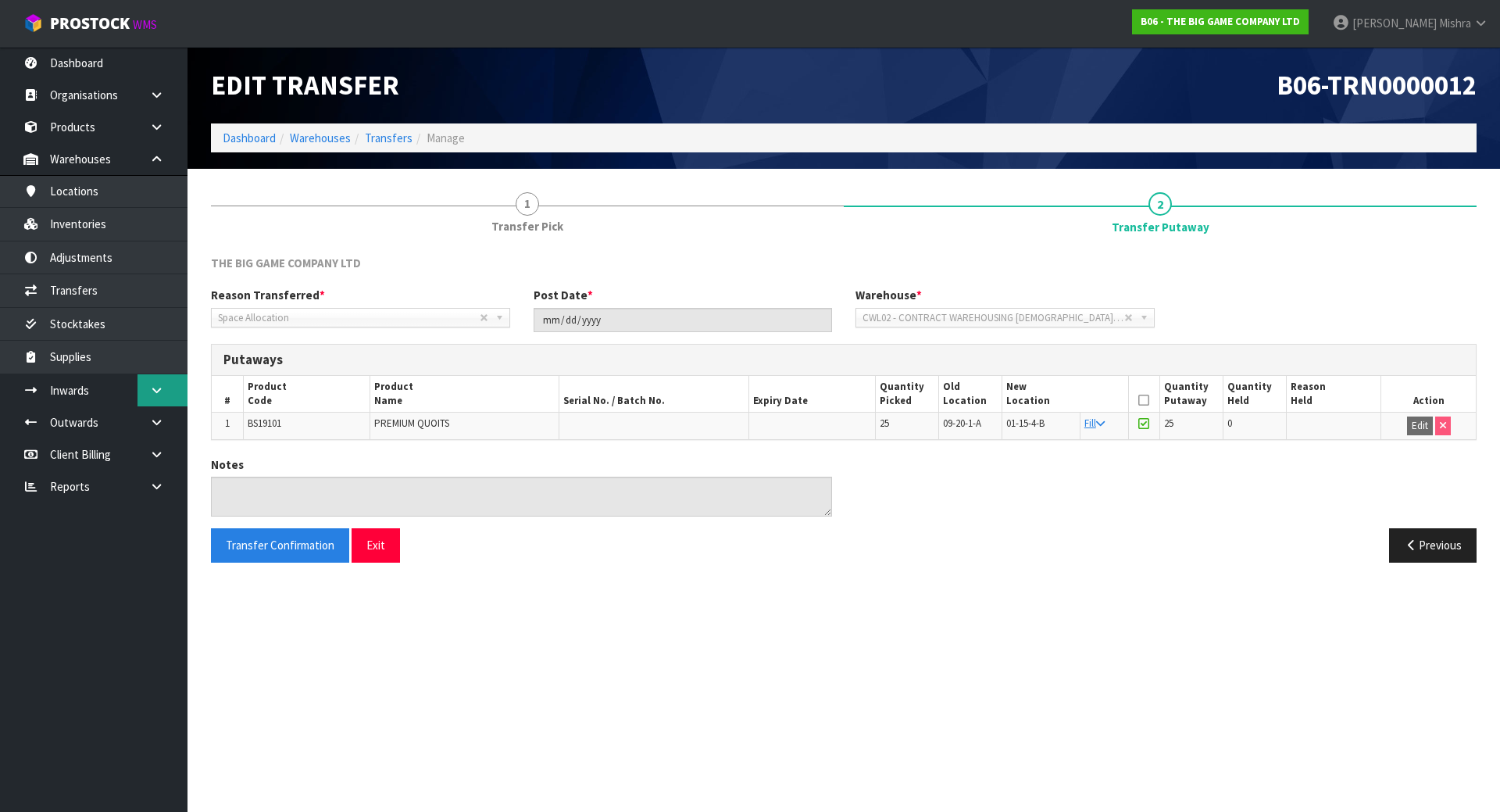
click at [153, 392] on icon at bounding box center [157, 390] width 15 height 12
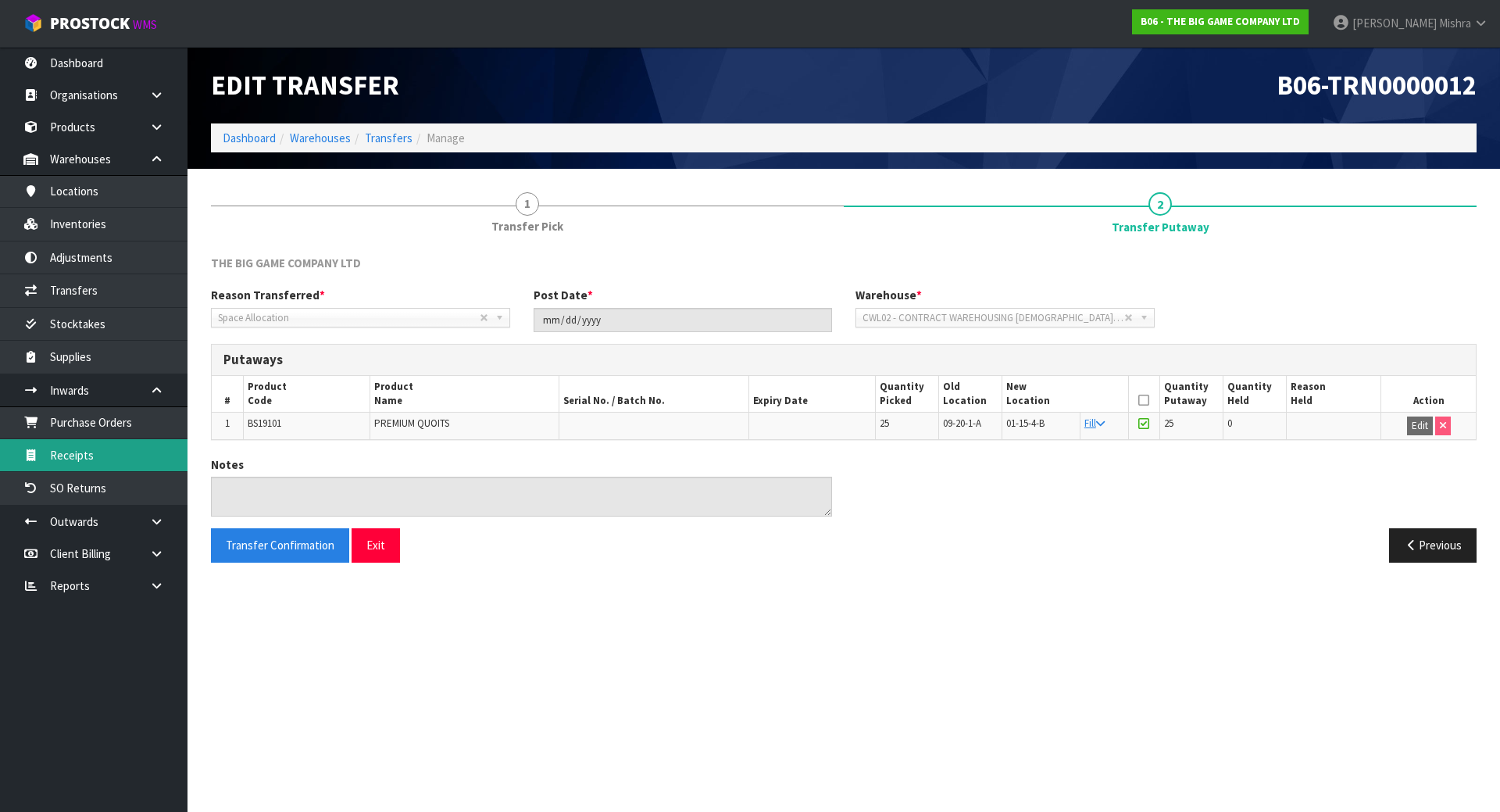
click at [138, 452] on link "Receipts" at bounding box center [94, 455] width 188 height 32
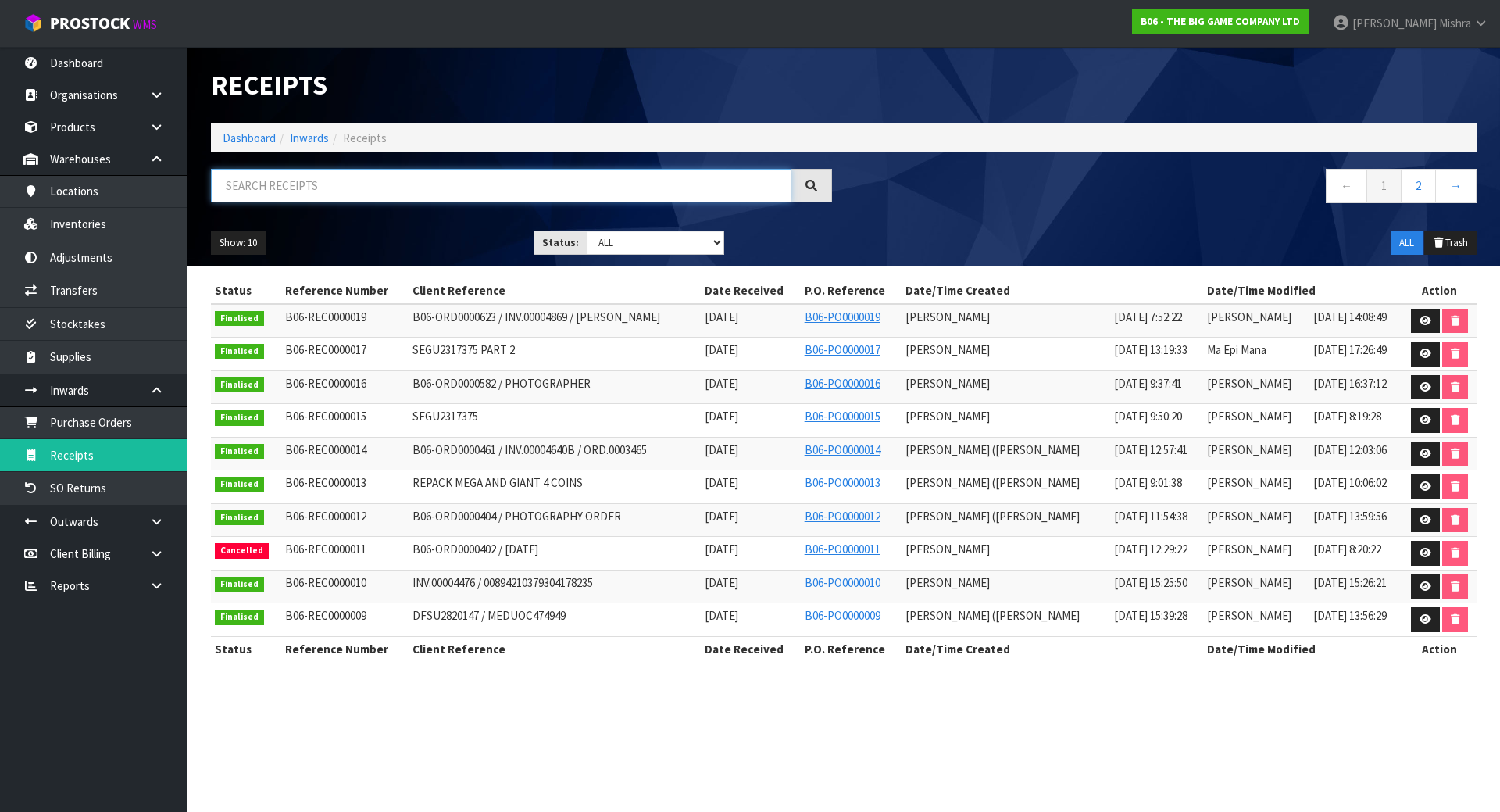
click at [572, 199] on input "text" at bounding box center [501, 186] width 581 height 33
paste input "B06-REC0000001"
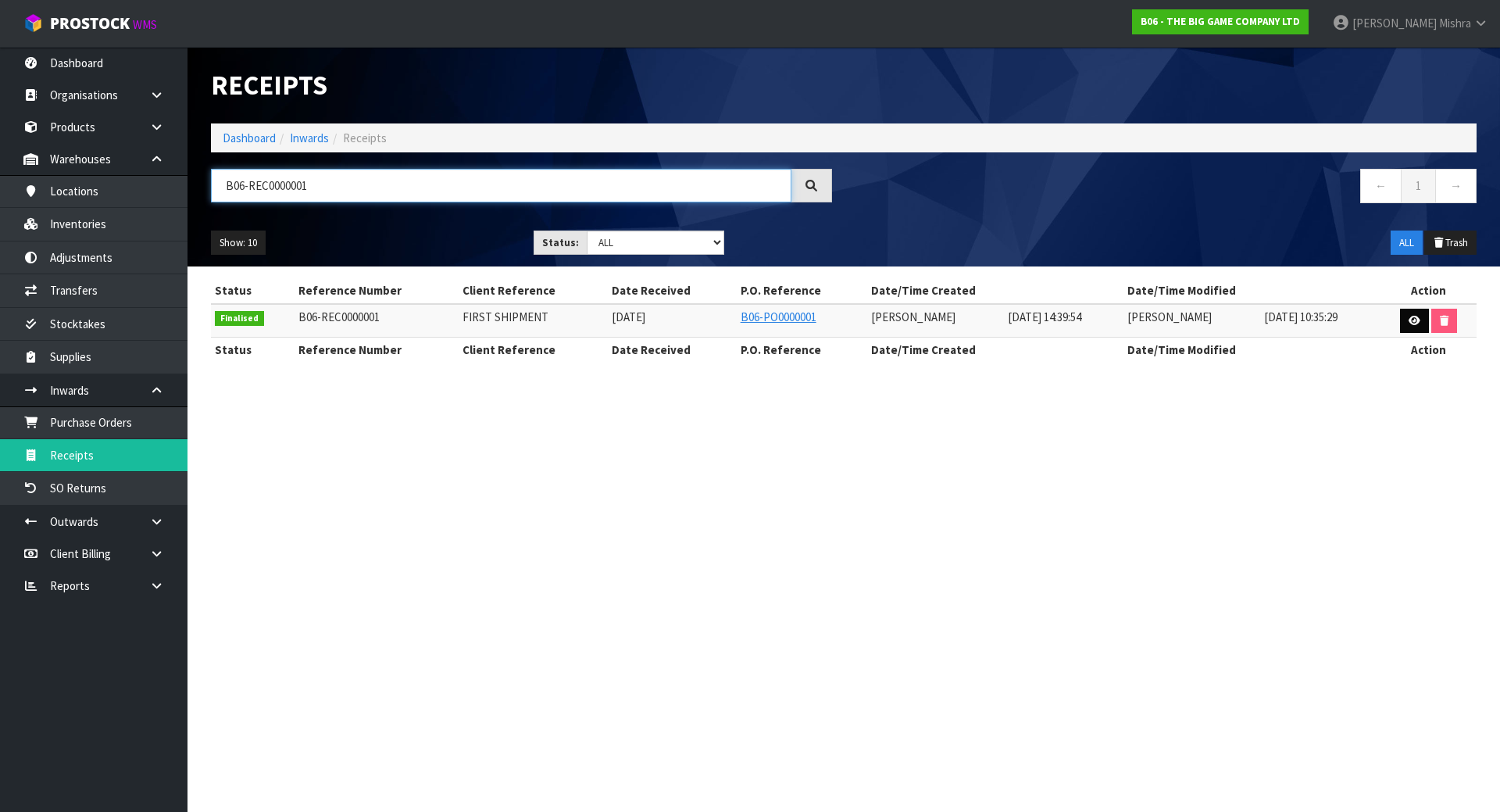
type input "B06-REC0000001"
click at [1408, 314] on link at bounding box center [1414, 321] width 29 height 25
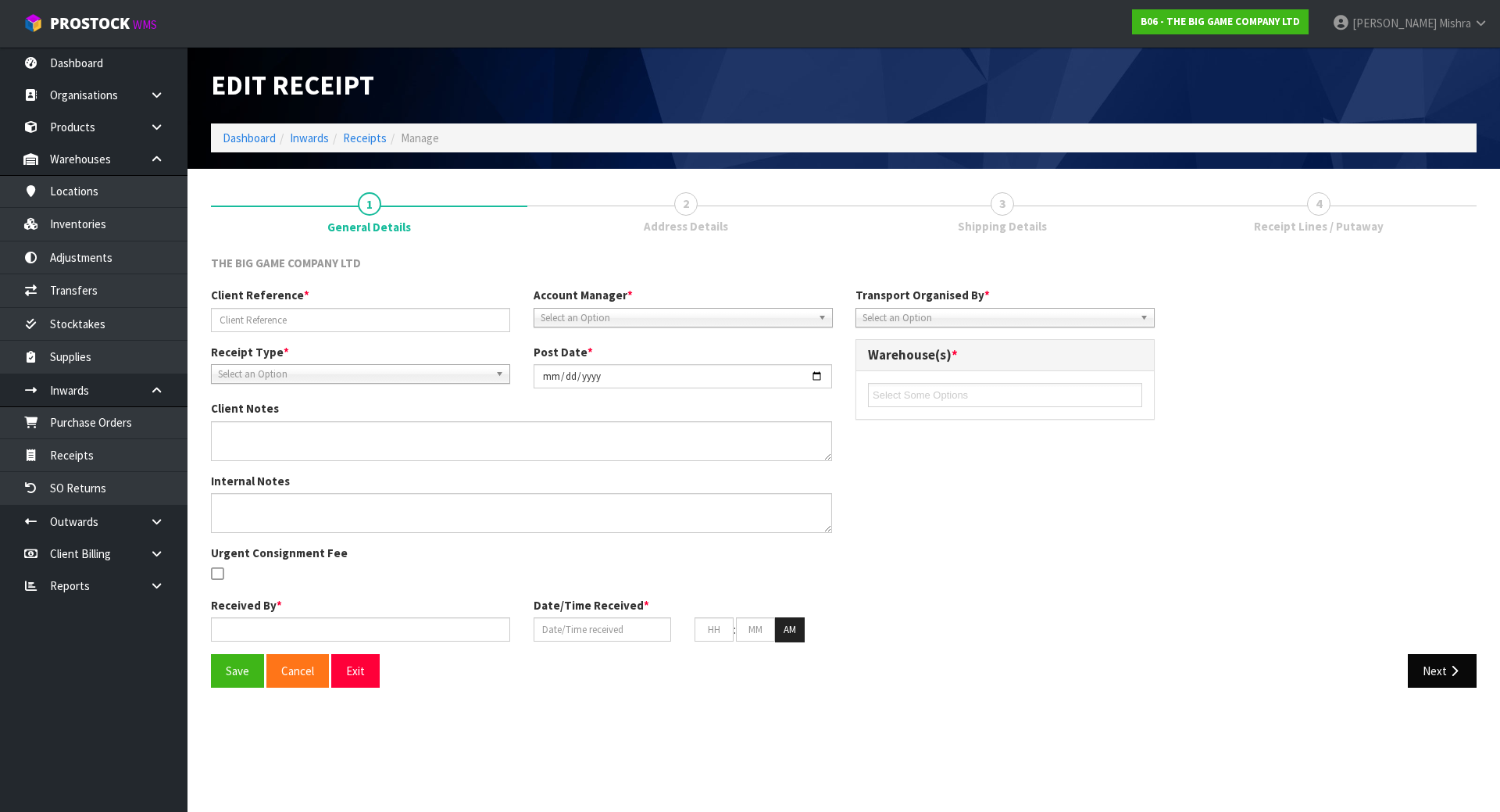
type input "FIRST SHIPMENT"
type input "[DATE]"
type textarea "16 PALLETS"
type input "[PERSON_NAME]"
type input "[DATE]"
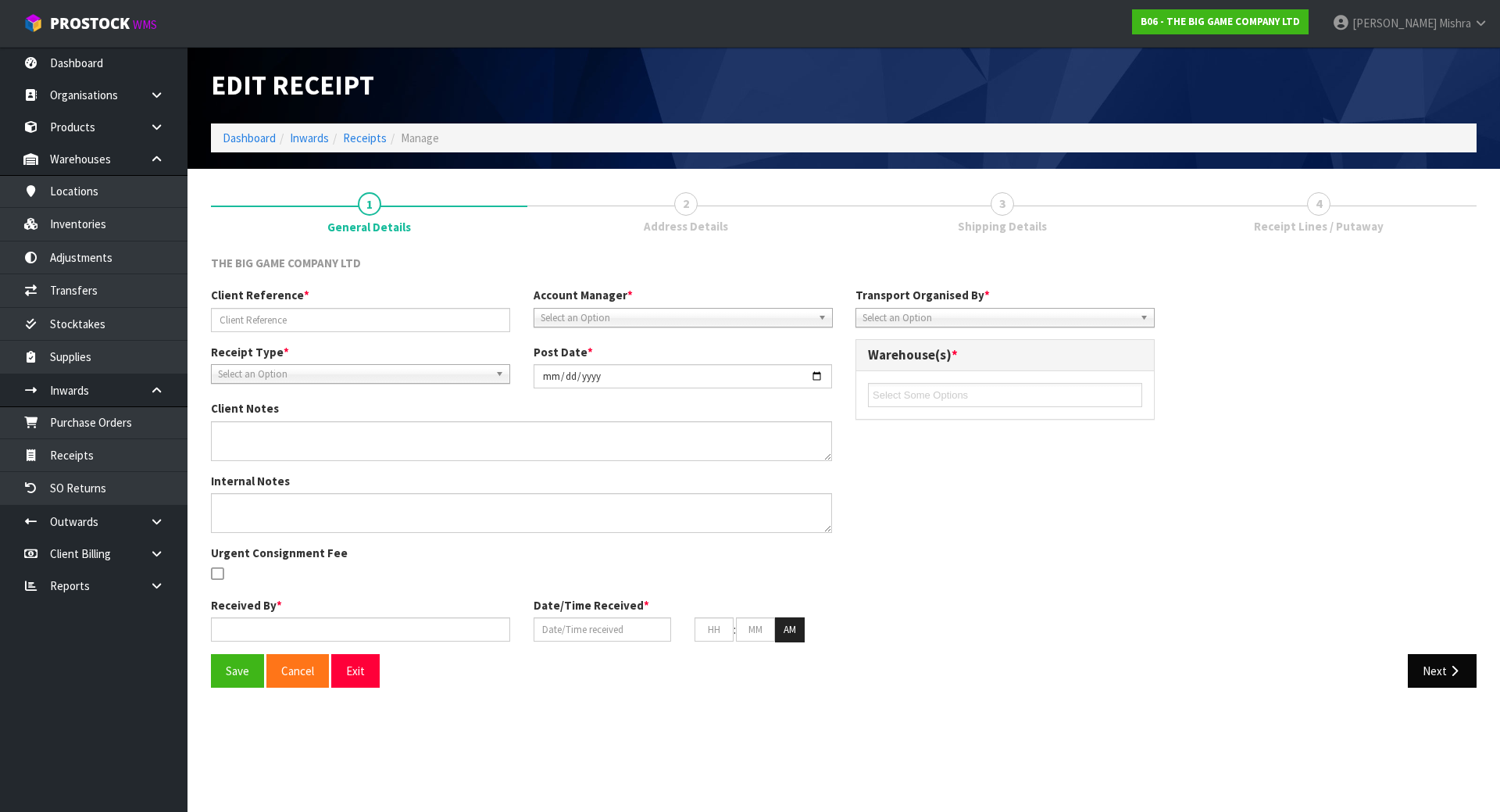
type input "02"
type input "39"
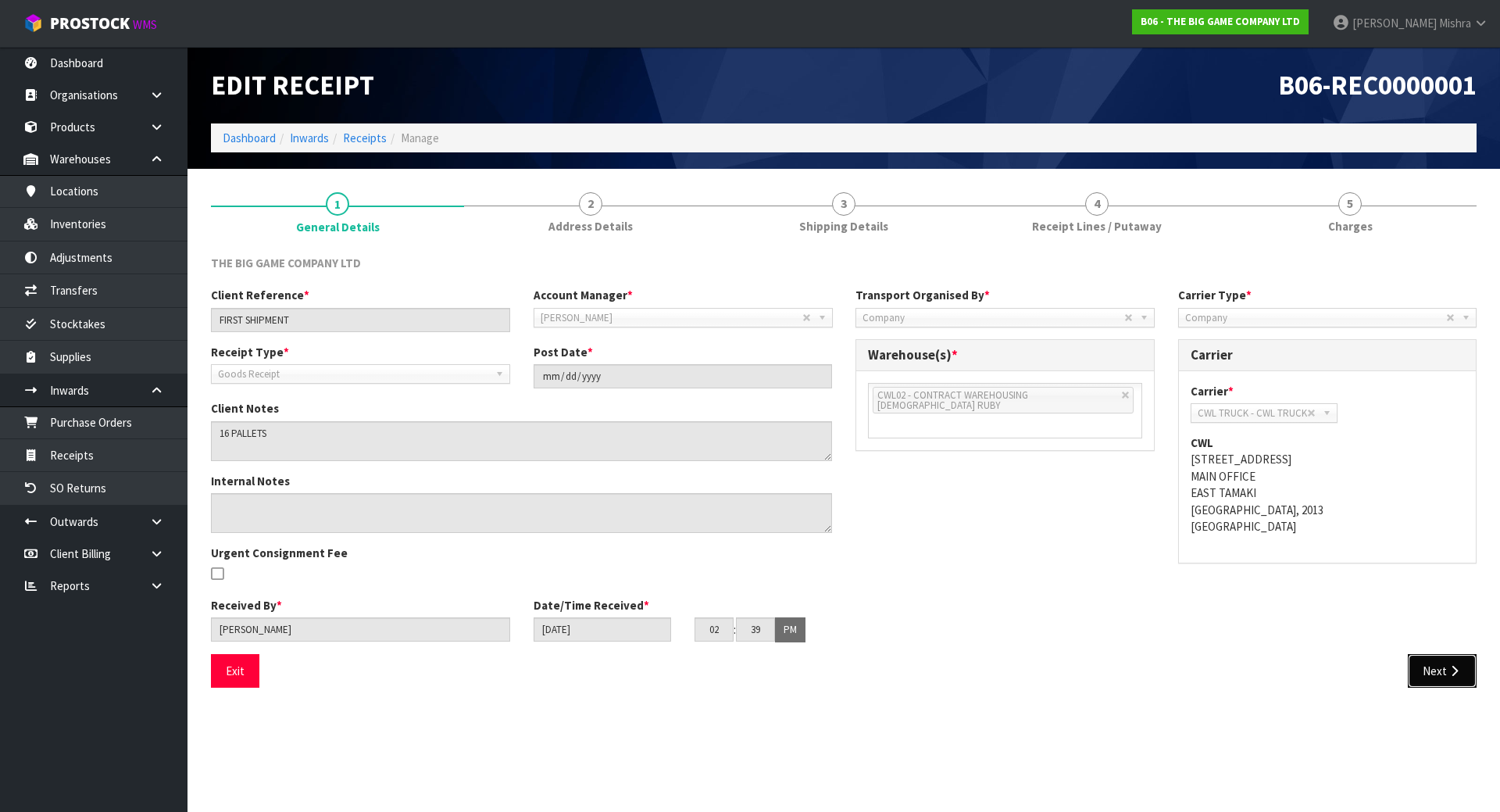
click at [1466, 674] on button "Next" at bounding box center [1442, 671] width 69 height 33
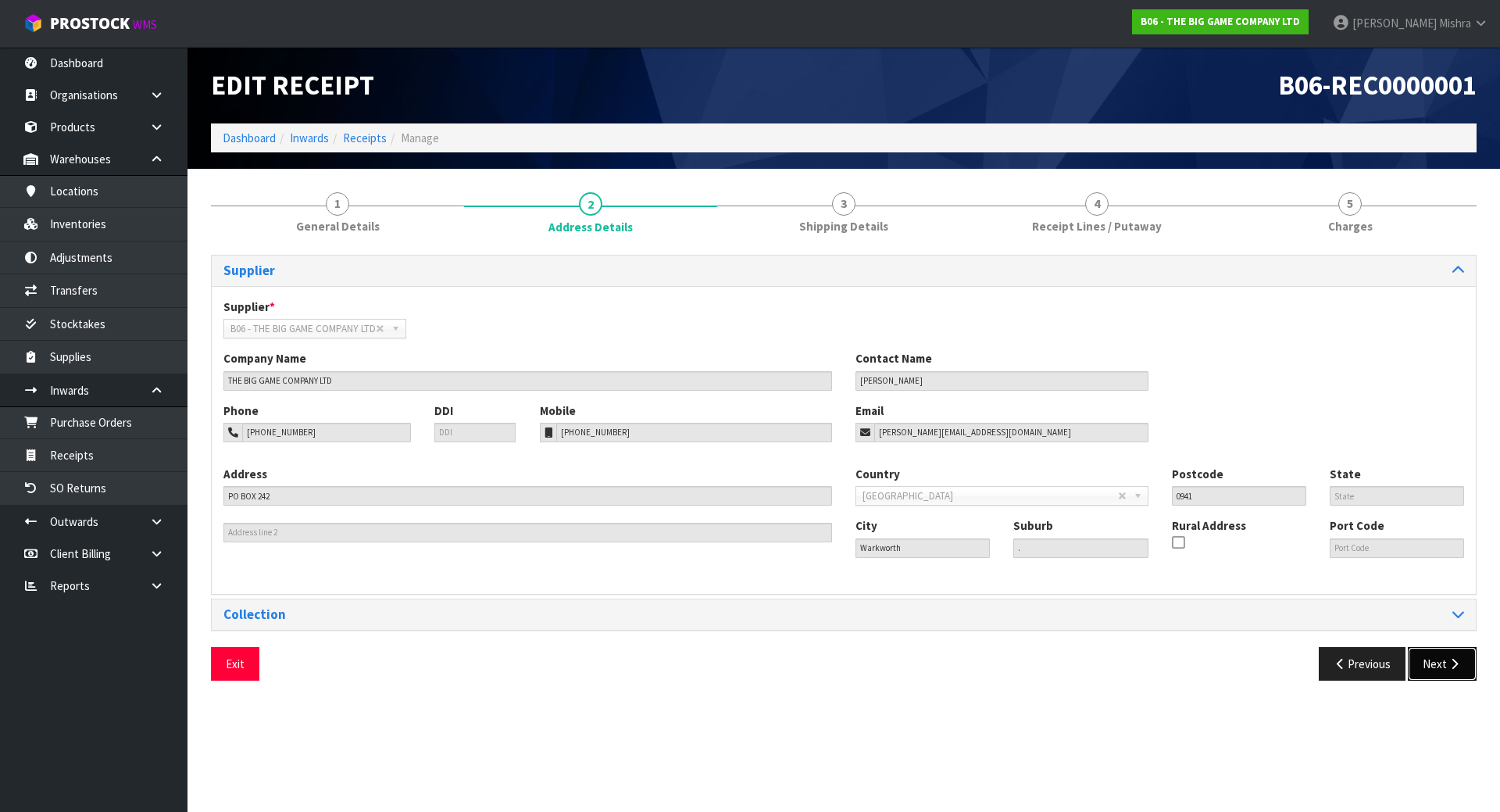
click at [1447, 664] on icon "button" at bounding box center [1454, 663] width 15 height 12
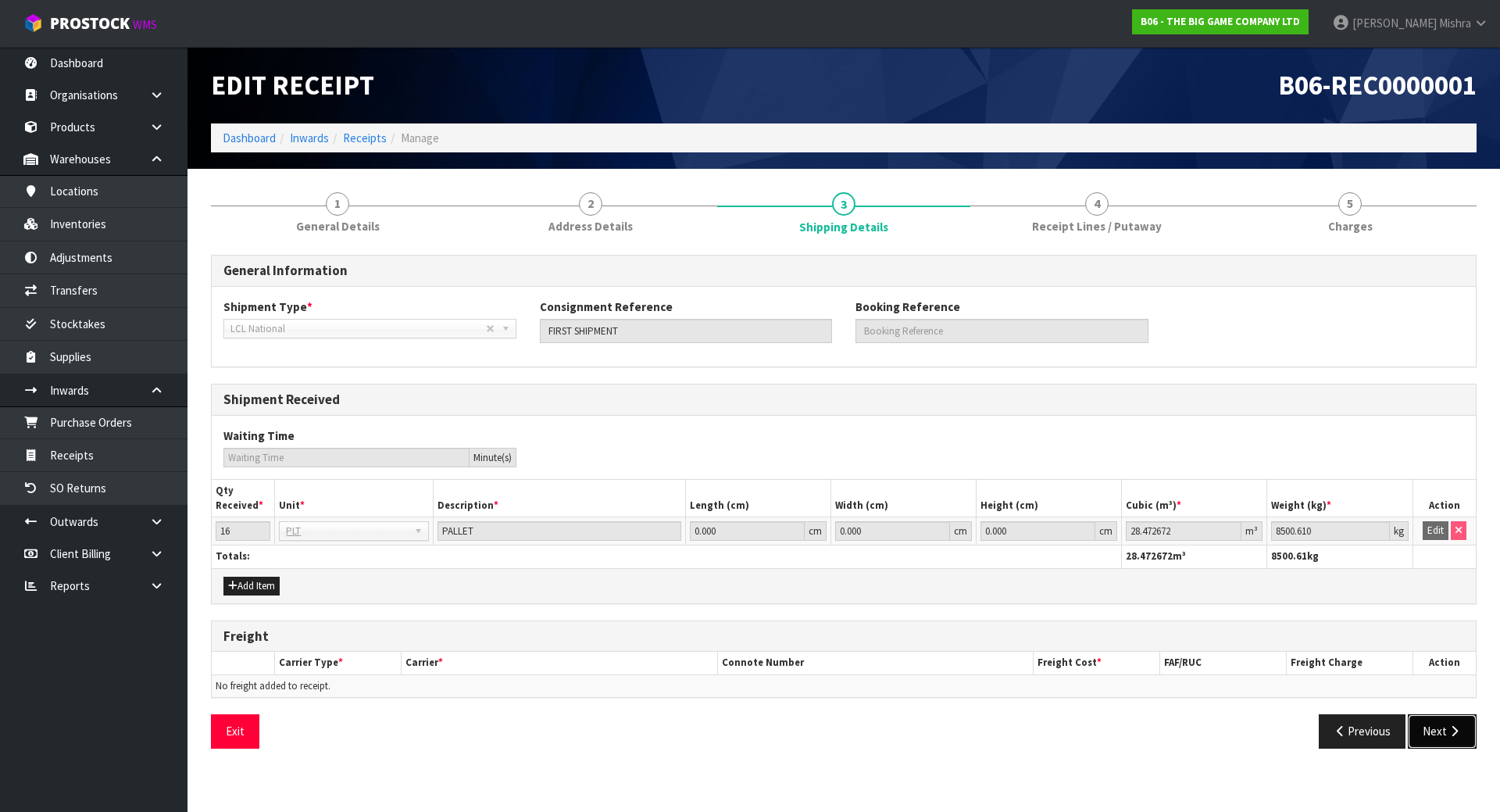
click at [1455, 722] on button "Next" at bounding box center [1442, 731] width 69 height 33
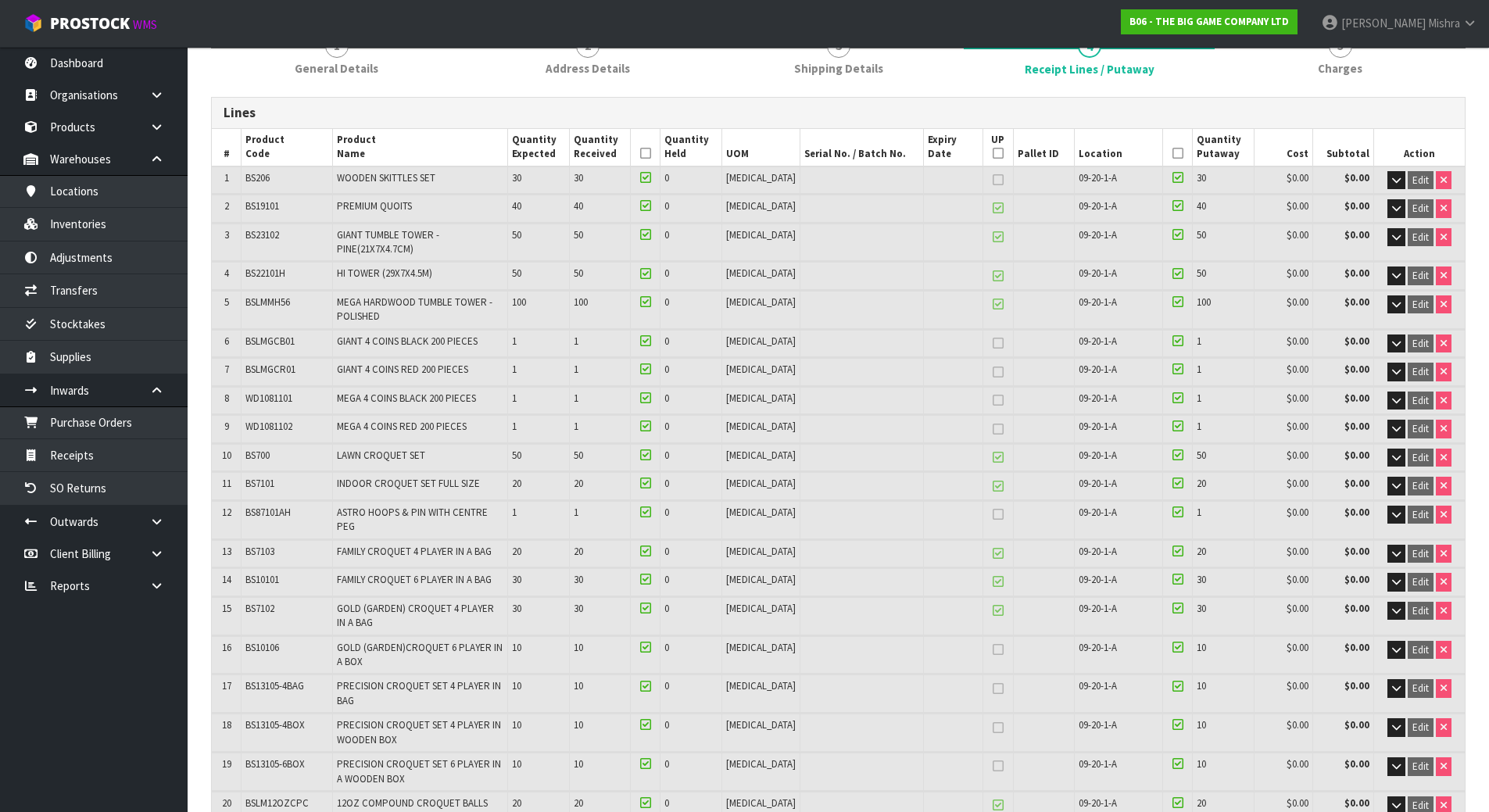
scroll to position [469, 0]
